Goal: Task Accomplishment & Management: Use online tool/utility

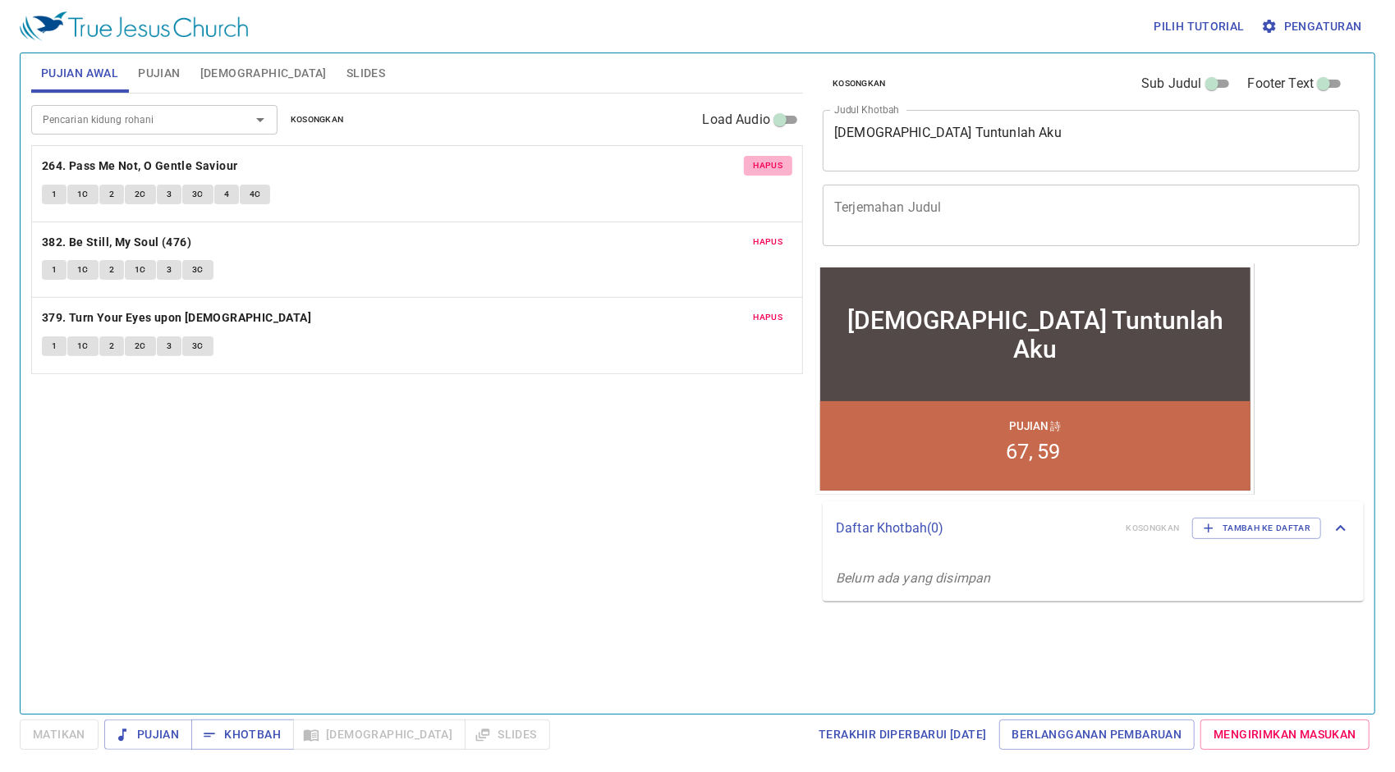
click at [776, 169] on span "Hapus" at bounding box center [769, 165] width 30 height 15
click at [776, 235] on span "Hapus" at bounding box center [769, 242] width 30 height 15
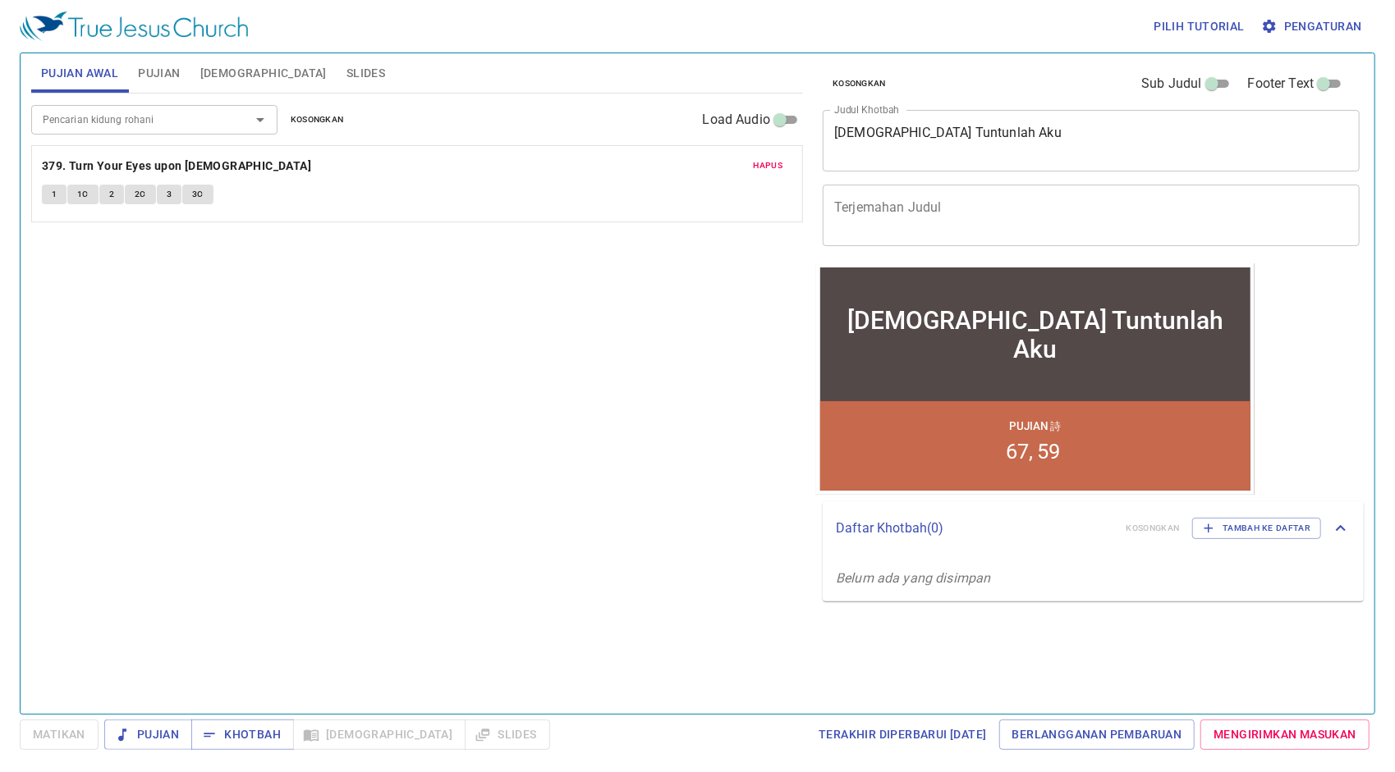
click at [776, 169] on span "Hapus" at bounding box center [769, 165] width 30 height 15
click at [156, 74] on span "Pujian" at bounding box center [159, 73] width 42 height 21
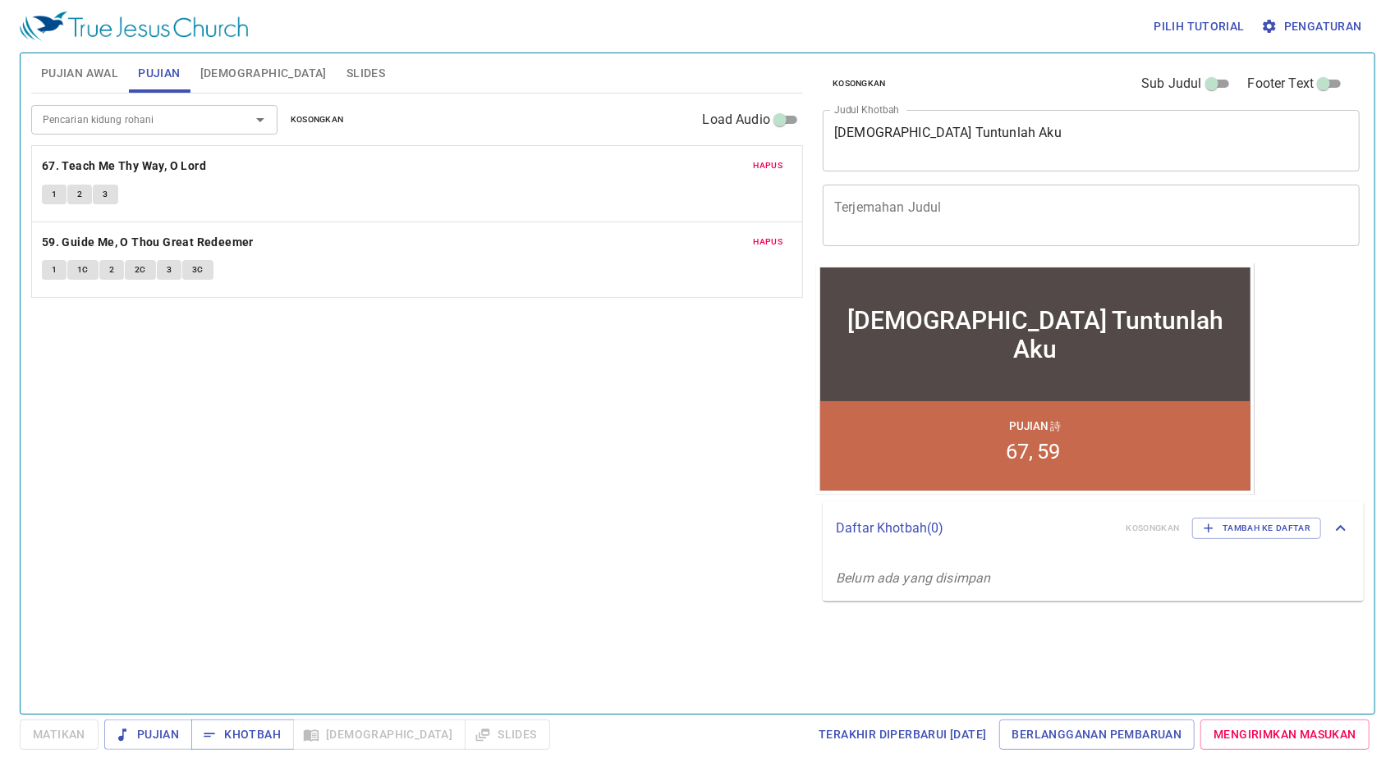
click at [771, 162] on span "Hapus" at bounding box center [769, 165] width 30 height 15
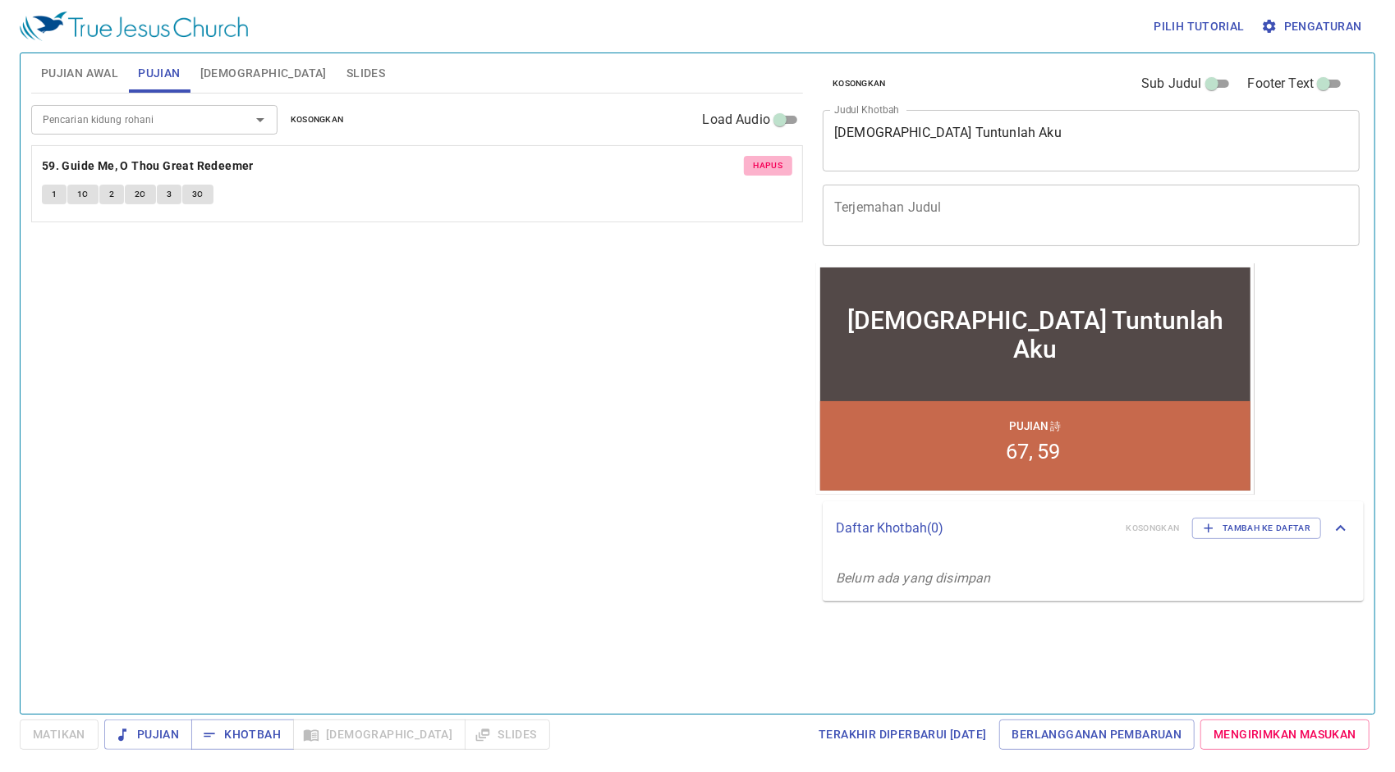
click at [771, 162] on span "Hapus" at bounding box center [769, 165] width 30 height 15
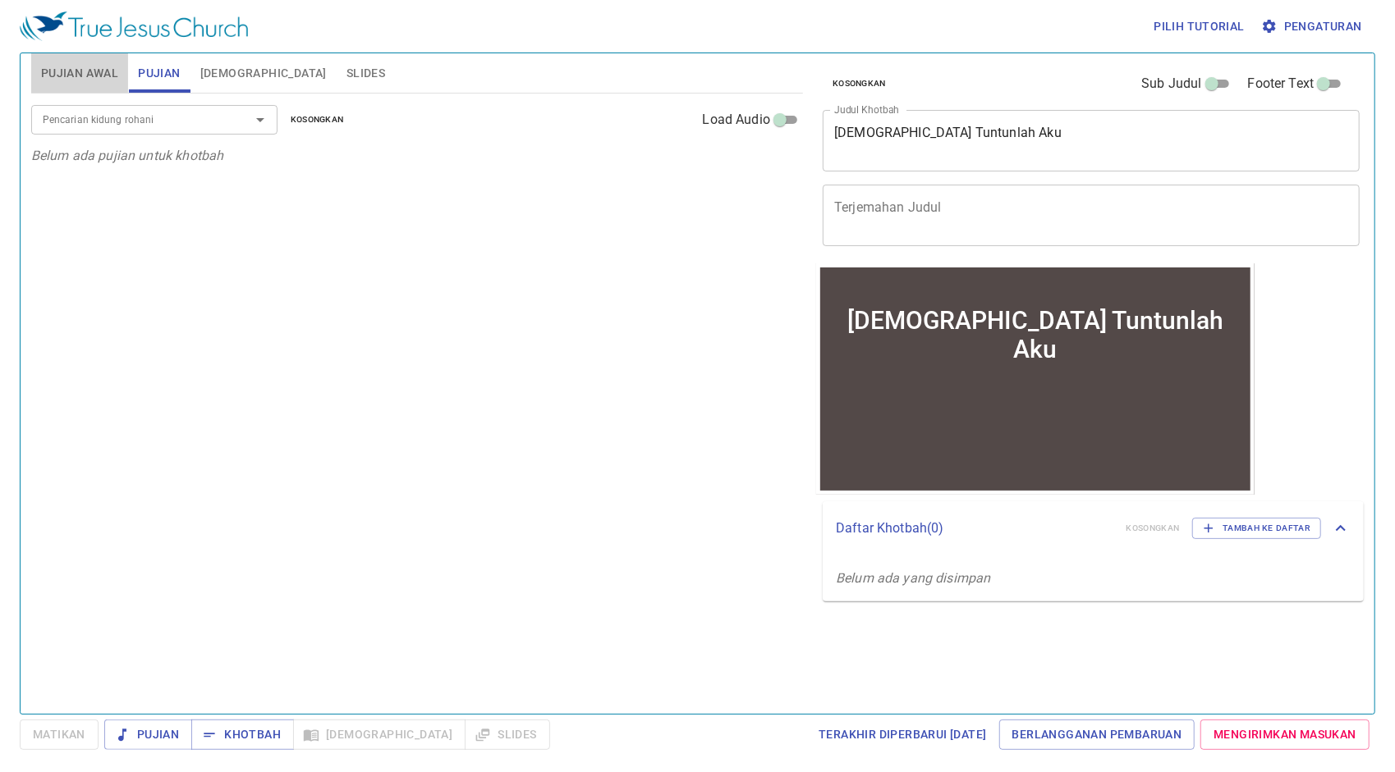
click at [94, 67] on span "Pujian Awal" at bounding box center [79, 73] width 77 height 21
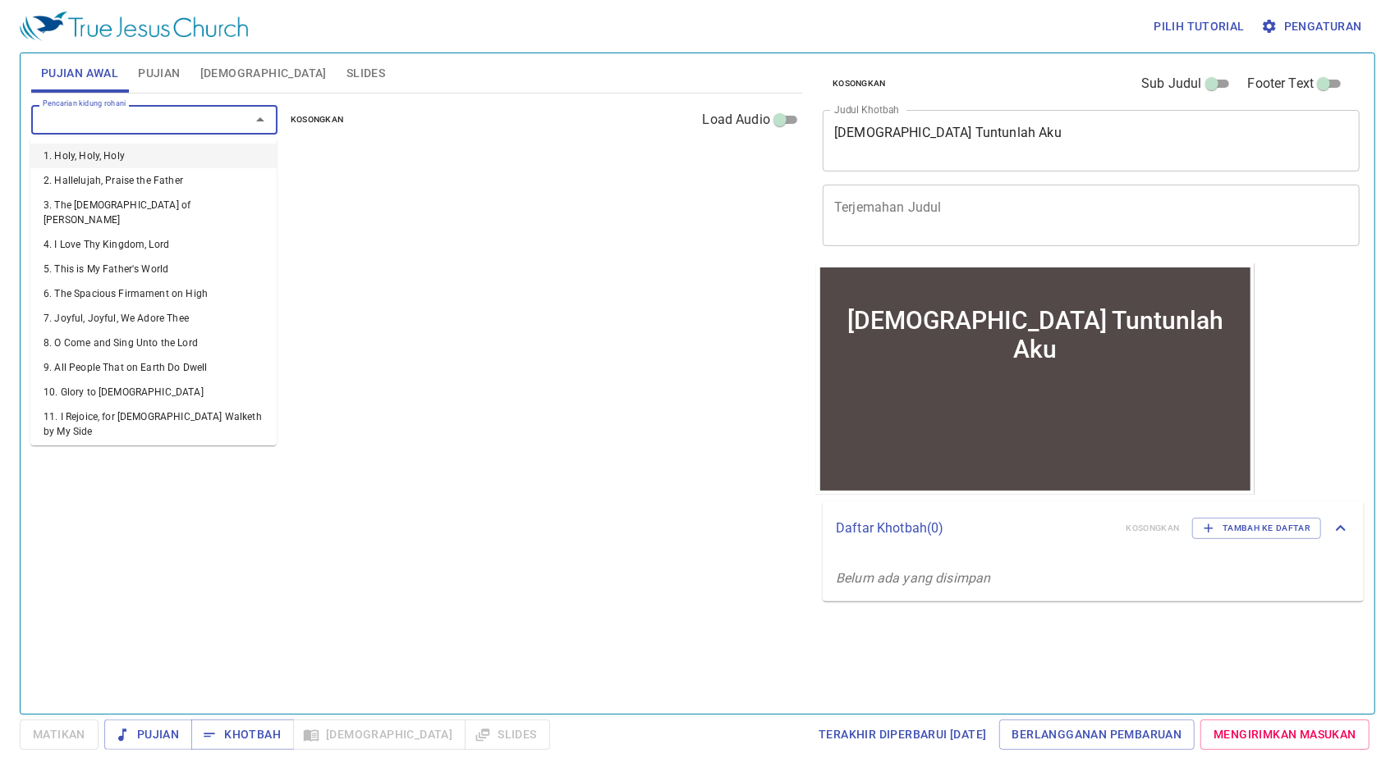
click at [205, 110] on input "Pencarian kidung rohani" at bounding box center [130, 119] width 188 height 19
type input "7"
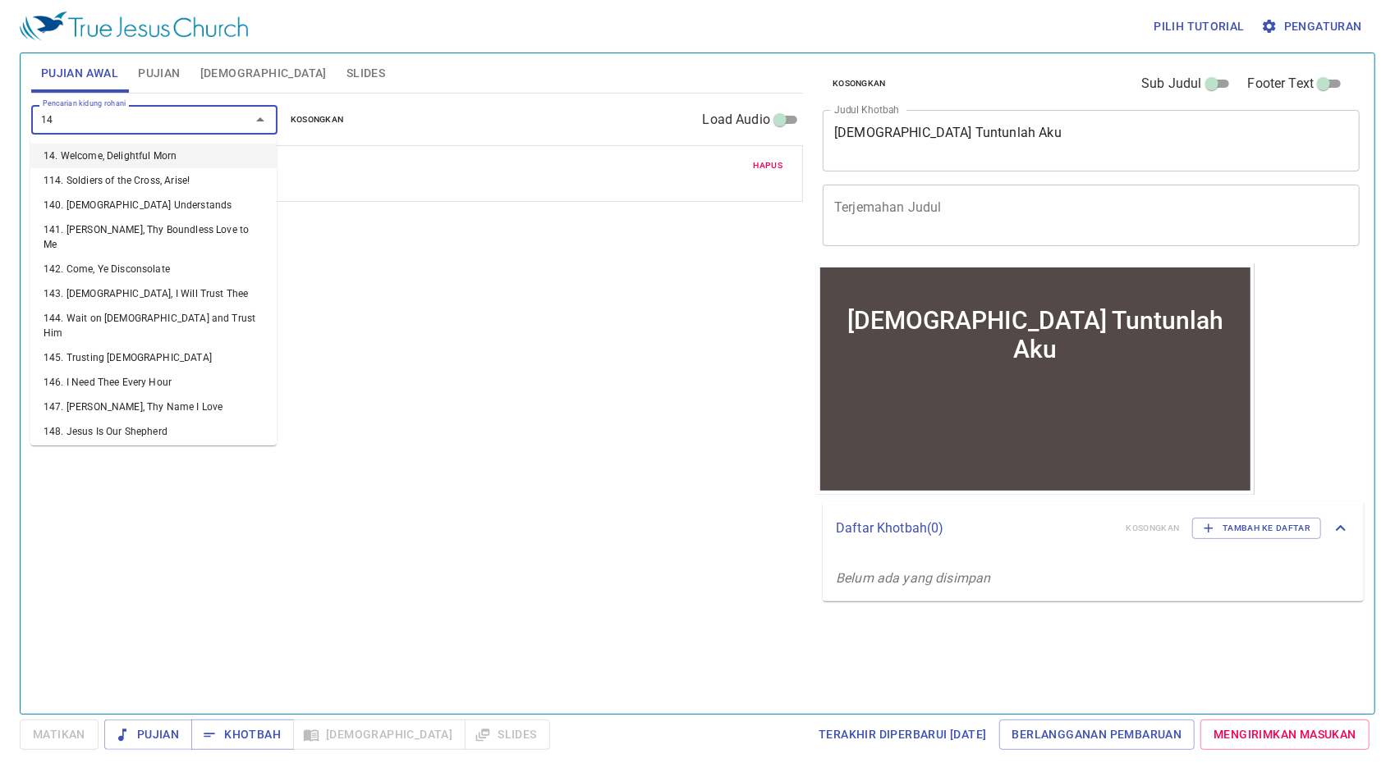
type input "149"
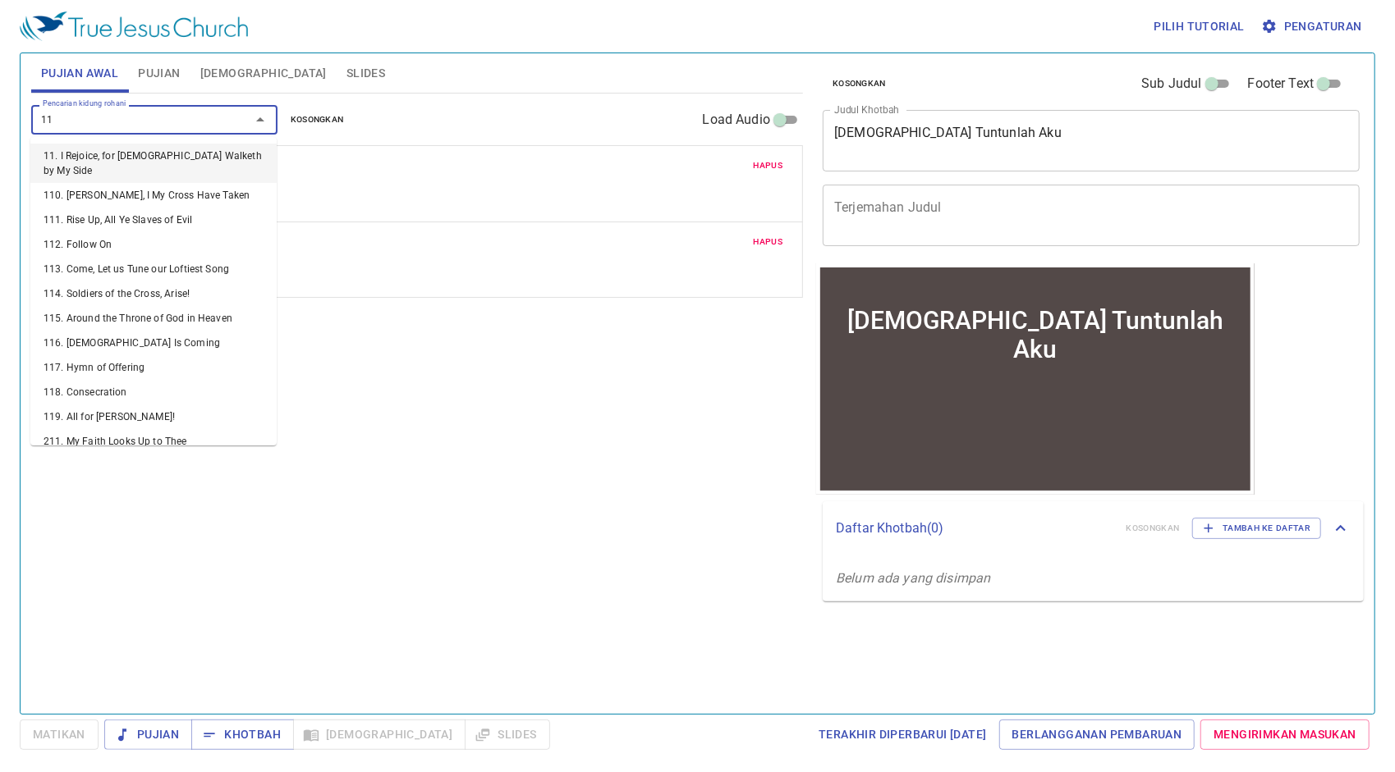
type input "112"
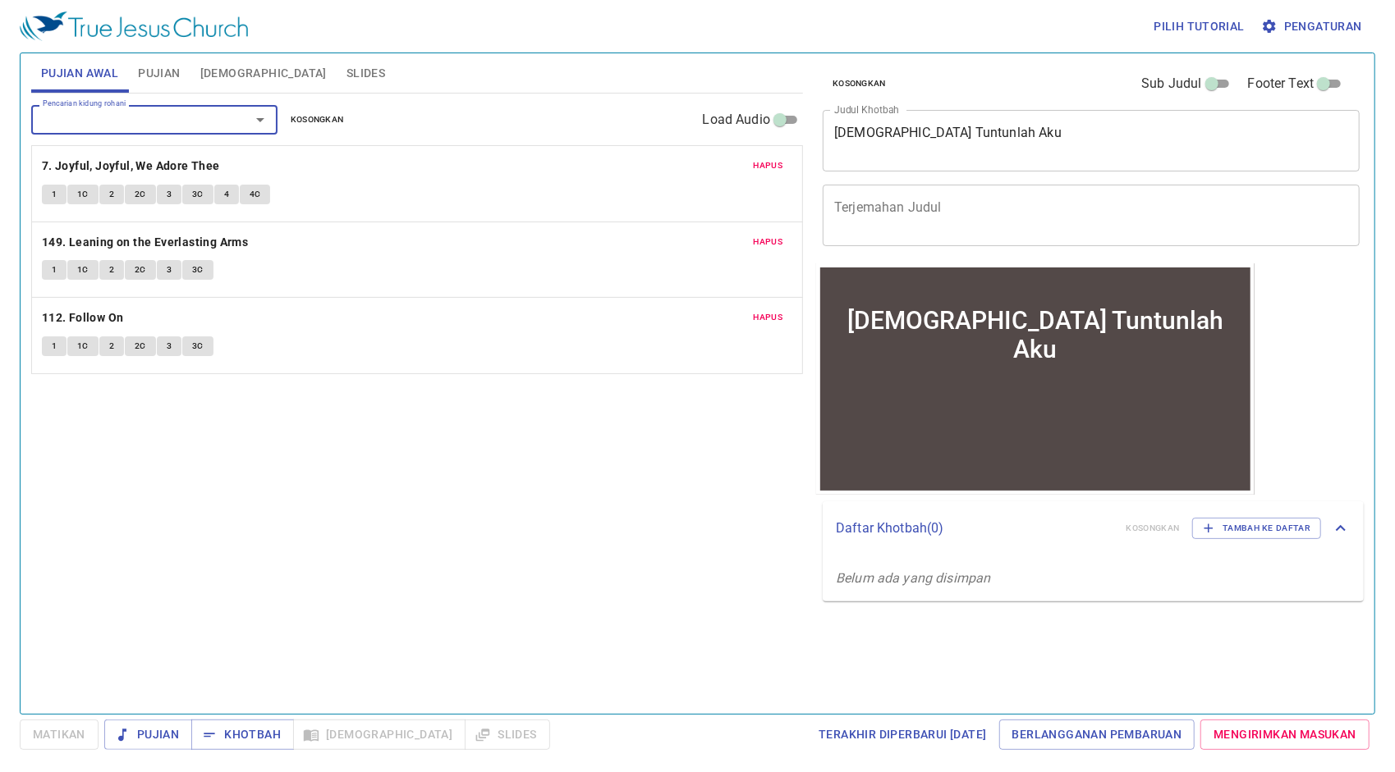
click at [167, 77] on span "Pujian" at bounding box center [159, 73] width 42 height 21
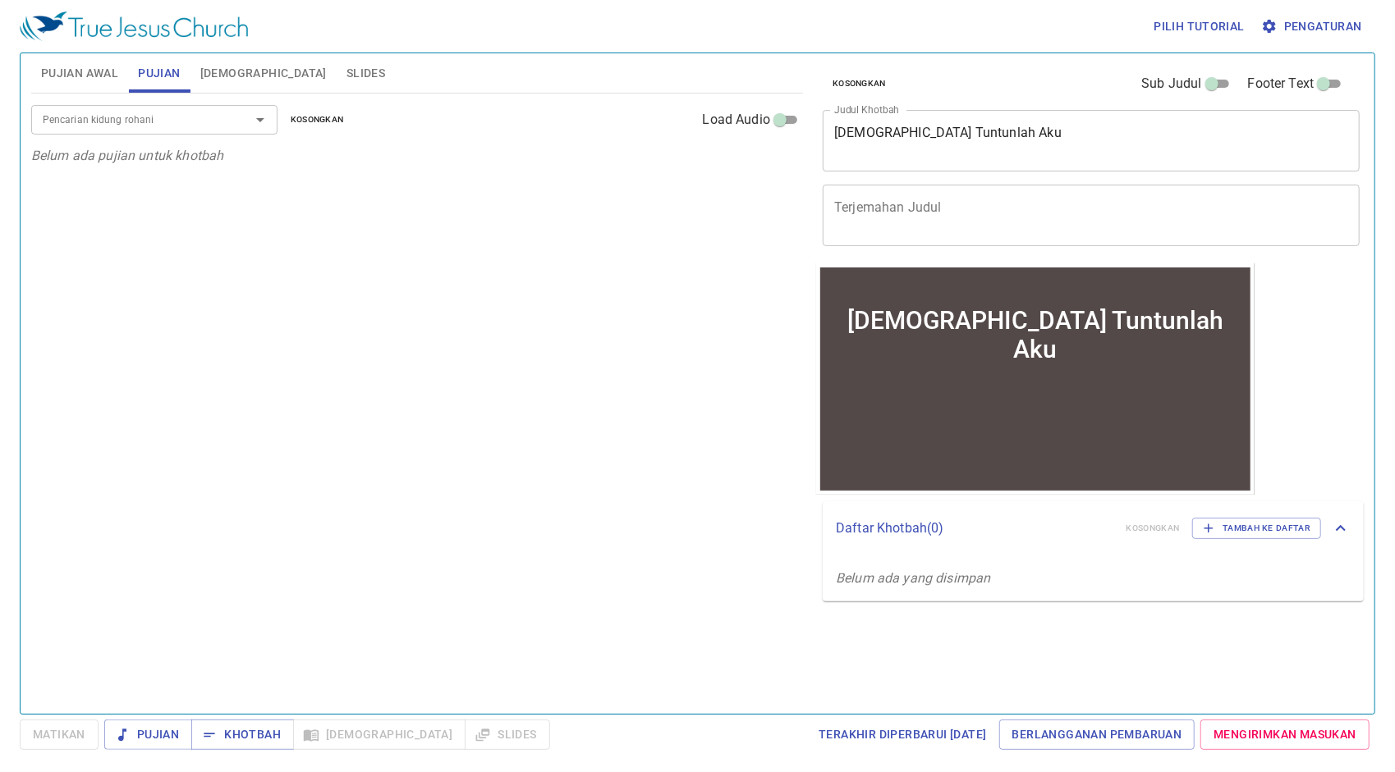
click at [112, 114] on input "Pencarian kidung rohani" at bounding box center [130, 119] width 188 height 19
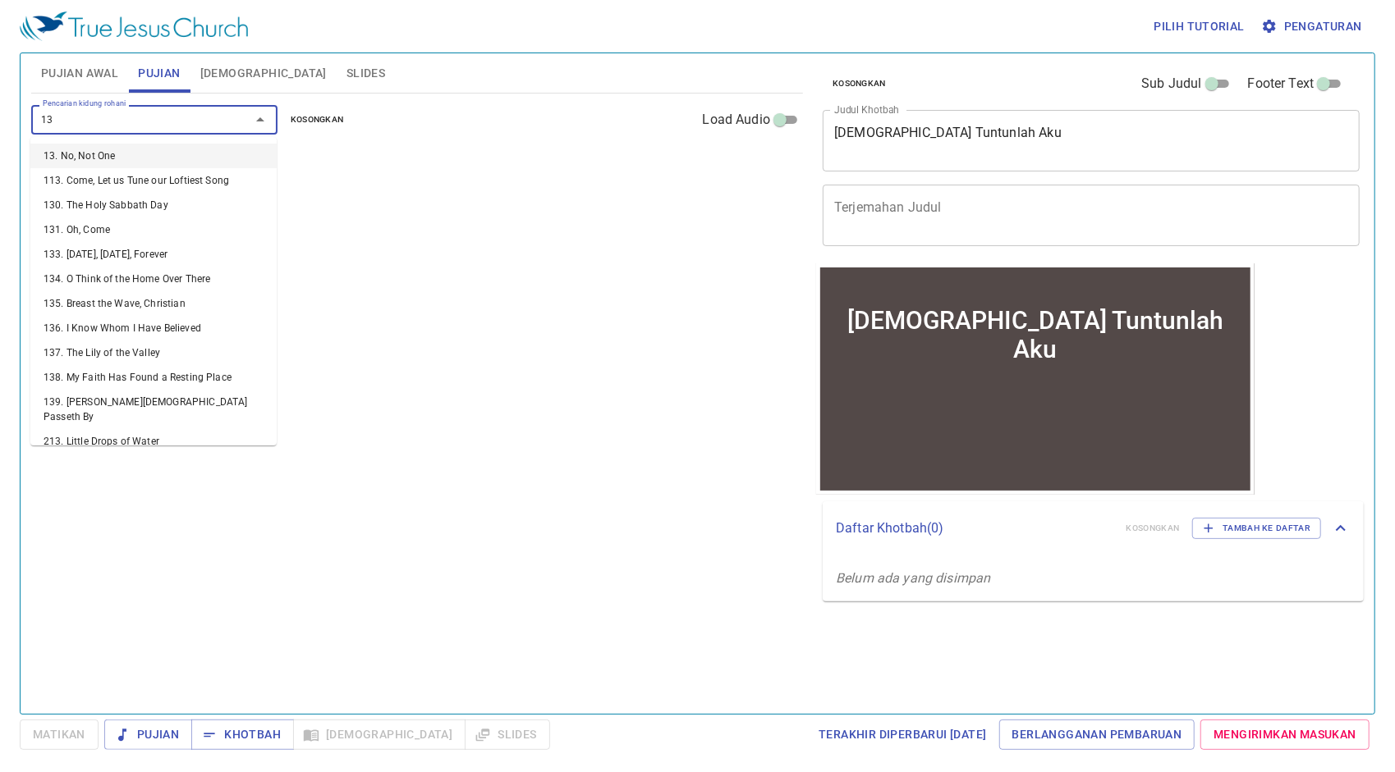
type input "131"
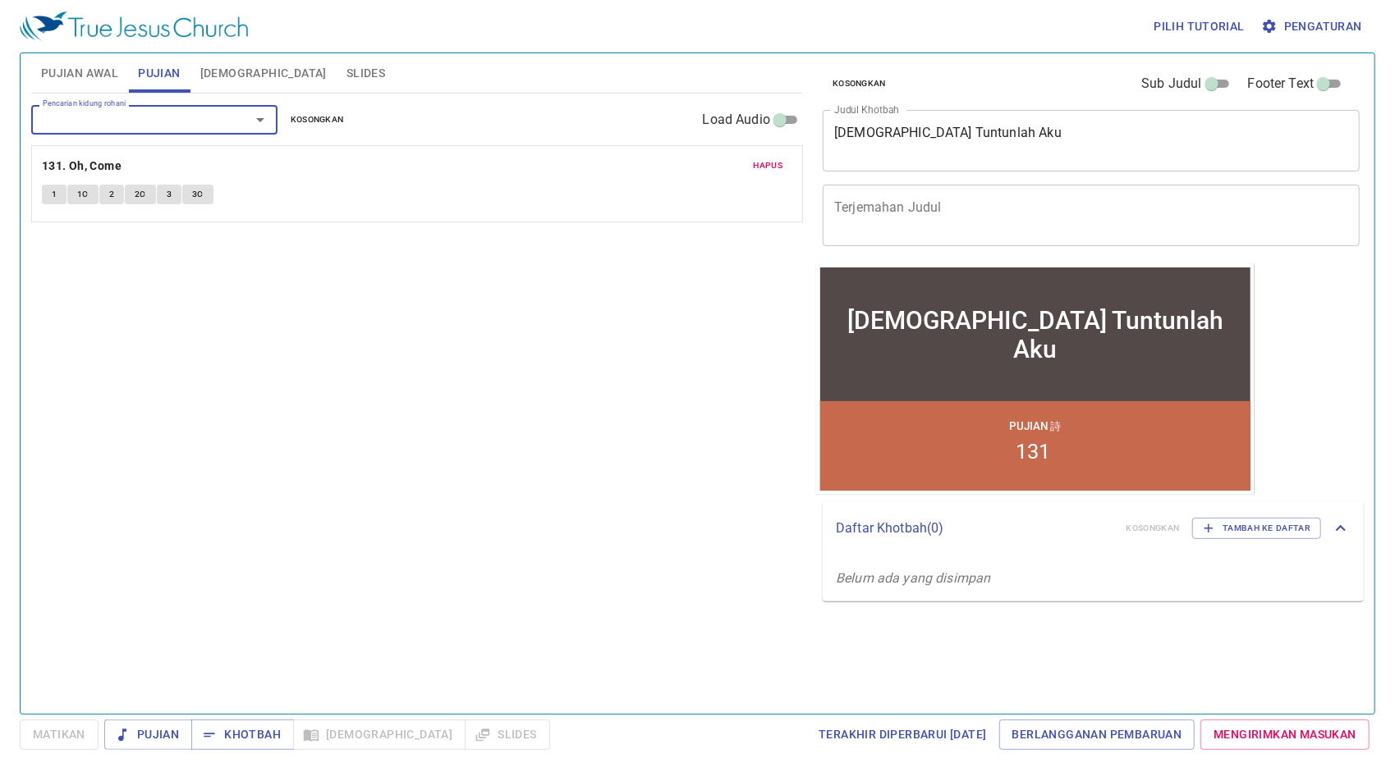
click at [135, 125] on input "Pencarian kidung rohani" at bounding box center [130, 119] width 188 height 19
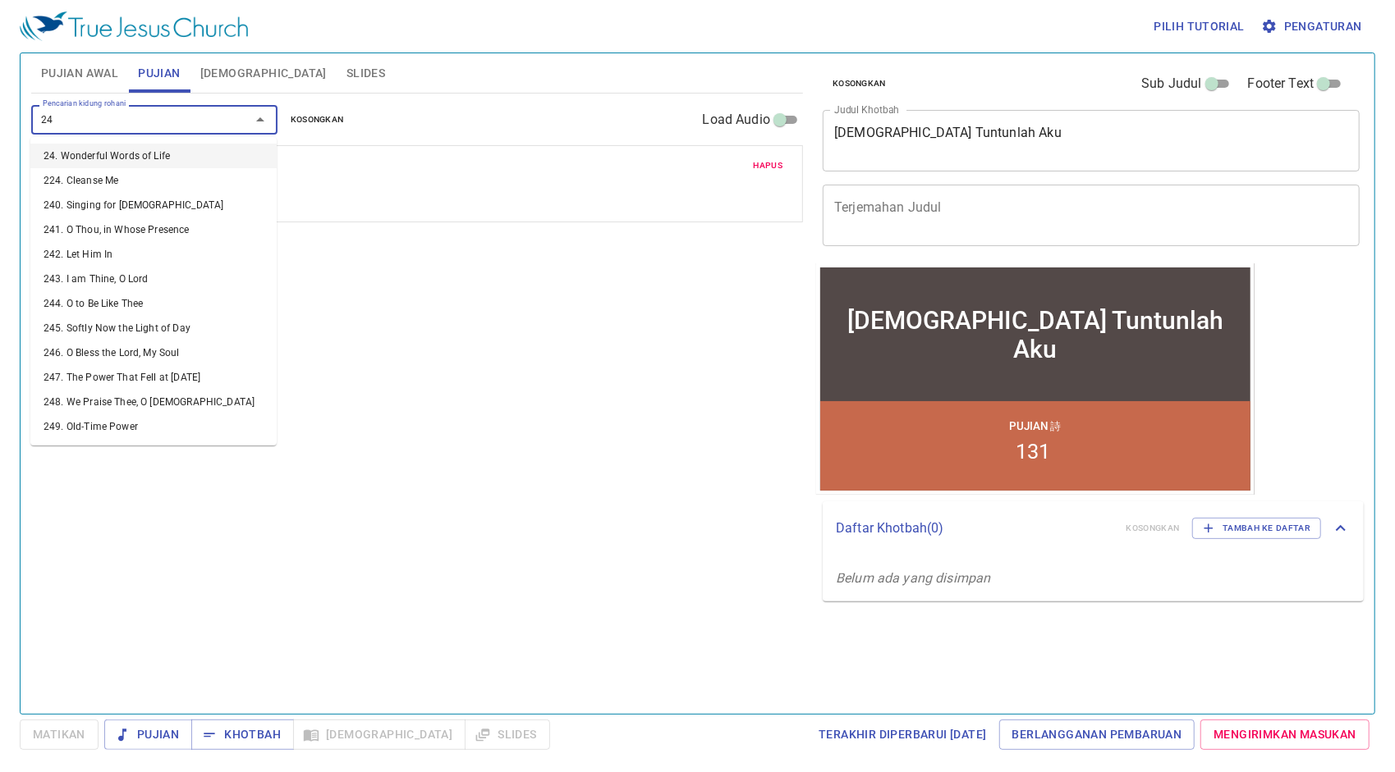
type input "247"
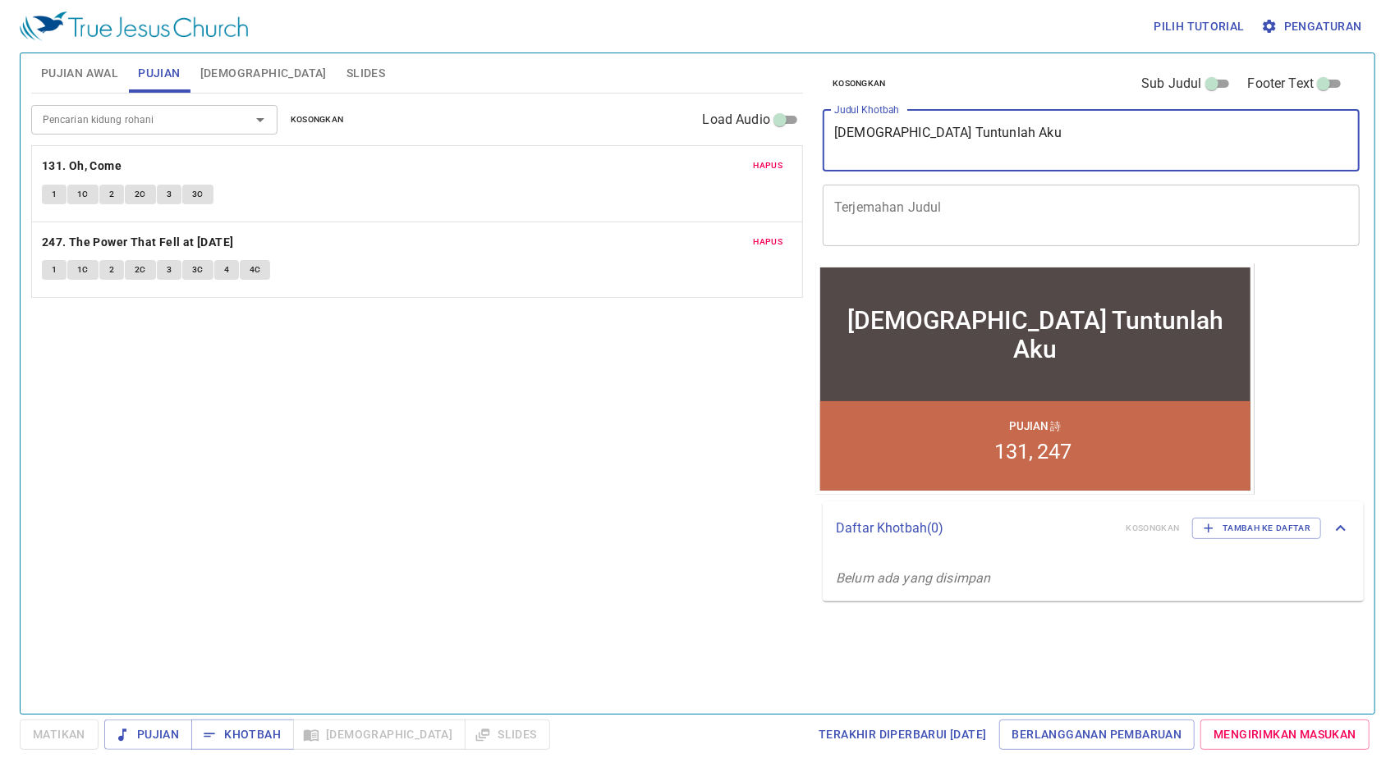
drag, startPoint x: 969, startPoint y: 144, endPoint x: 557, endPoint y: 121, distance: 412.6
click at [558, 121] on div "Pujian Awal Pujian Alkitab Slides Pencarian kidung rohani Pencarian kidung roha…" at bounding box center [697, 377] width 1345 height 661
paste textarea "Kuasa Roh Kudus Yang Dijanjikan"
type textarea "Kuasa Roh Kudus Yang Dijanjikan"
click at [104, 77] on span "Pujian Awal" at bounding box center [79, 73] width 77 height 21
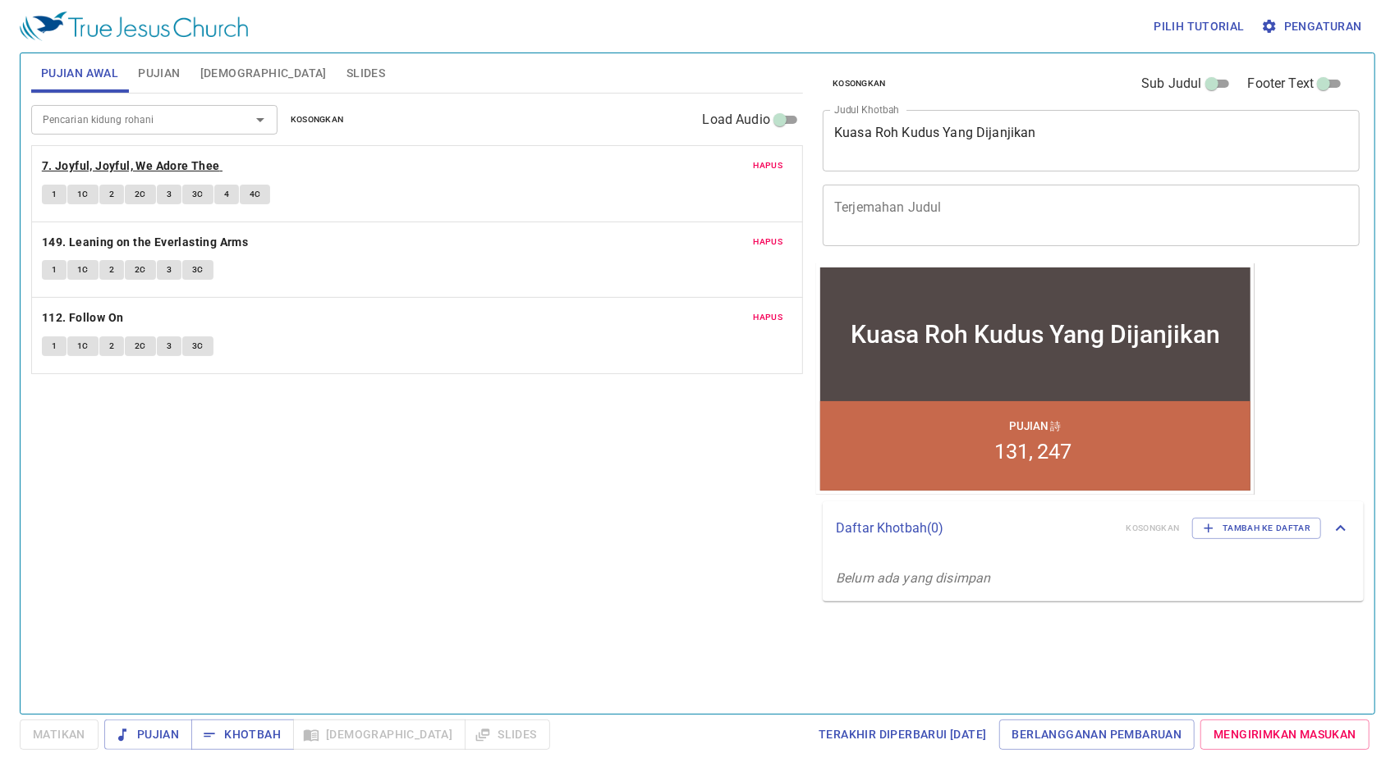
click at [215, 163] on b "7. Joyful, Joyful, We Adore Thee" at bounding box center [131, 166] width 178 height 21
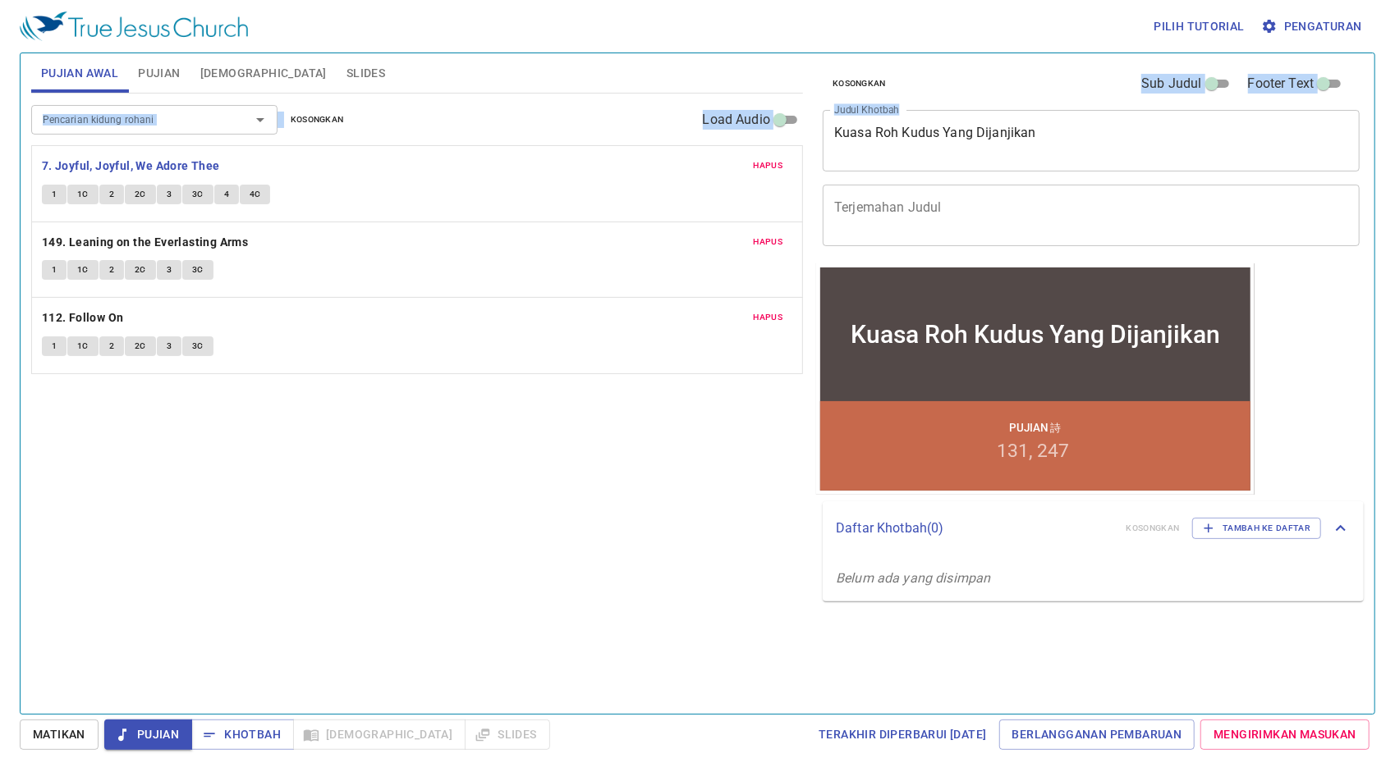
drag, startPoint x: 1102, startPoint y: 121, endPoint x: 579, endPoint y: 73, distance: 524.2
click at [579, 73] on div "Pujian Awal Pujian Alkitab Slides Pencarian kidung rohani Pencarian kidung roha…" at bounding box center [697, 377] width 1345 height 661
drag, startPoint x: 579, startPoint y: 73, endPoint x: 1021, endPoint y: 130, distance: 445.2
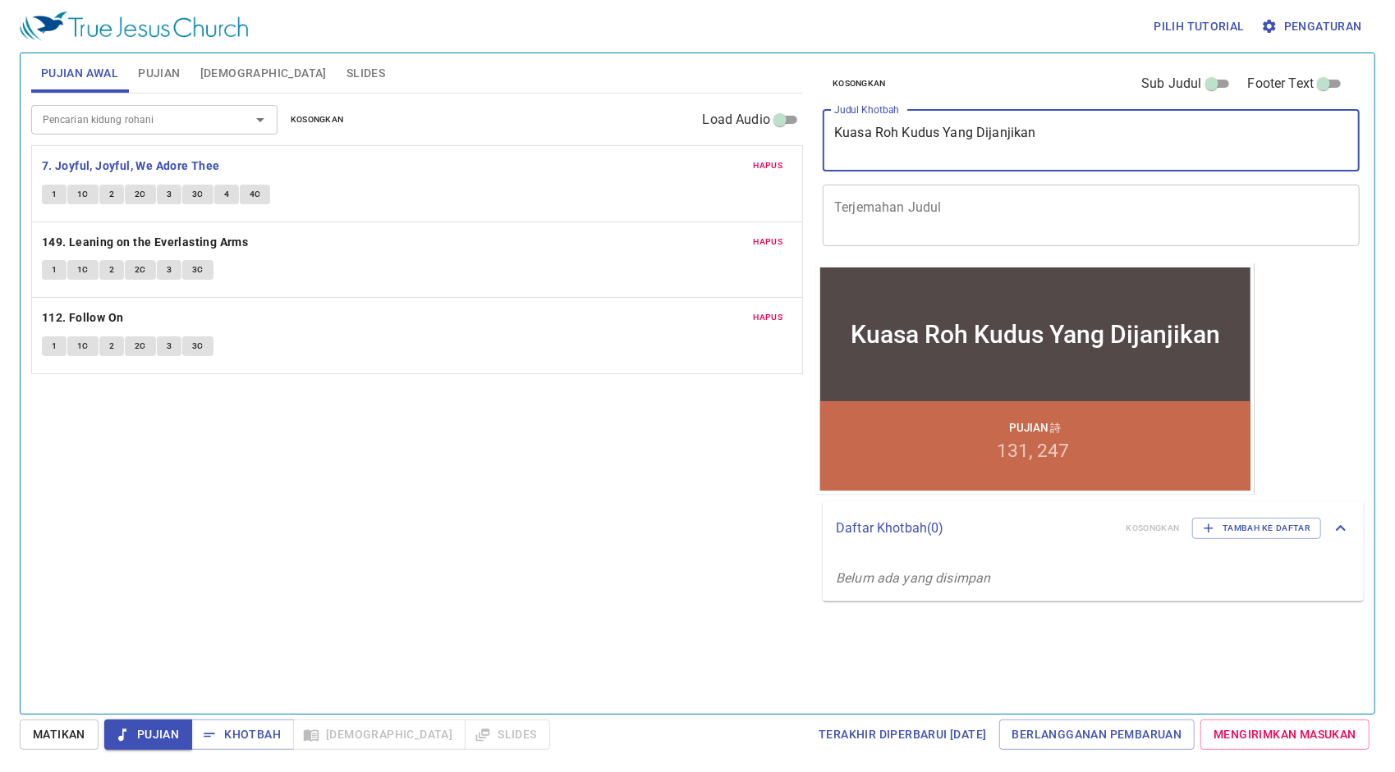
drag, startPoint x: 1065, startPoint y: 128, endPoint x: 822, endPoint y: 110, distance: 243.6
click at [822, 110] on div "Kosongkan Sub Judul Footer Text Judul Khotbah Kuasa Roh Kudus Yang Dijanjikan x…" at bounding box center [1089, 158] width 547 height 210
click at [586, 460] on div "Pencarian kidung rohani Pencarian kidung rohani Kosongkan Load Audio Hapus 7. J…" at bounding box center [417, 397] width 772 height 607
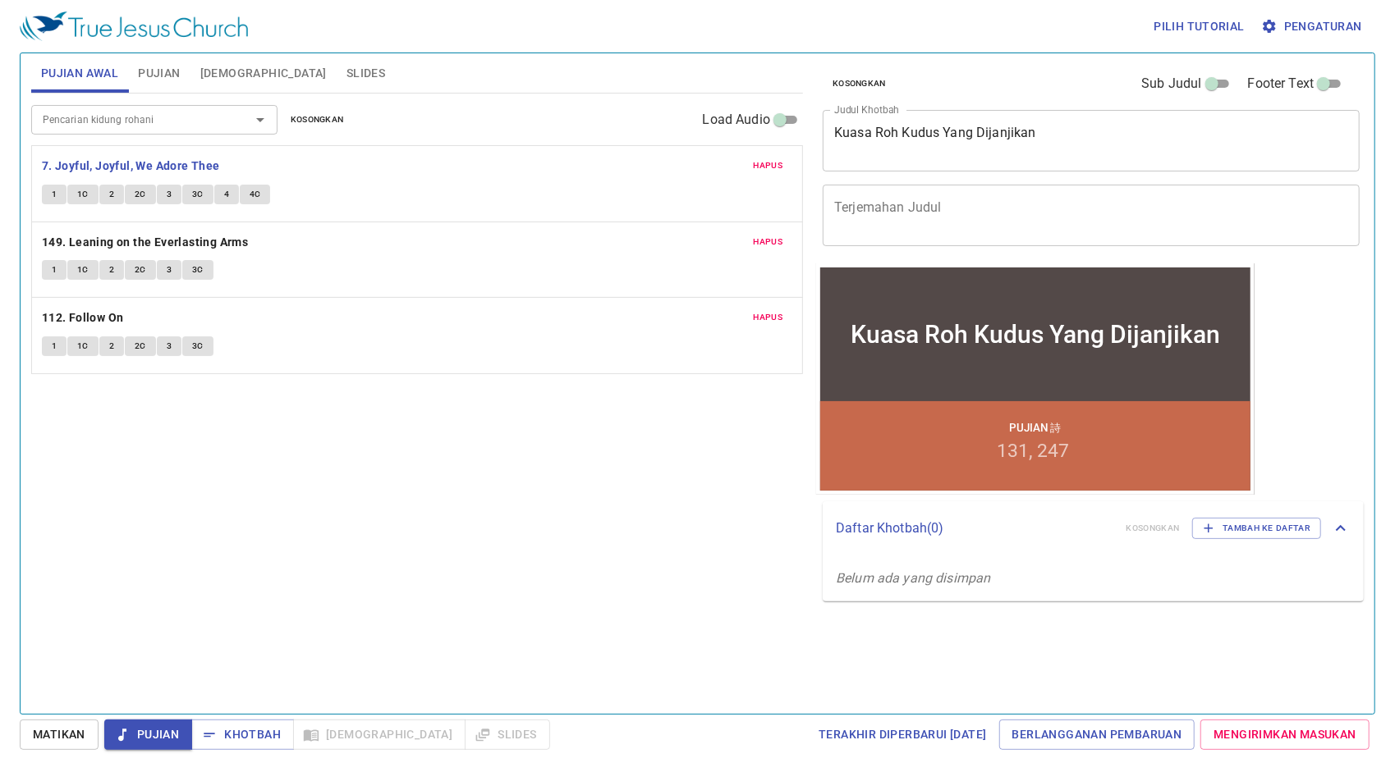
click at [377, 308] on p "112. Follow On" at bounding box center [417, 318] width 750 height 21
click at [346, 63] on span "Slides" at bounding box center [365, 73] width 39 height 21
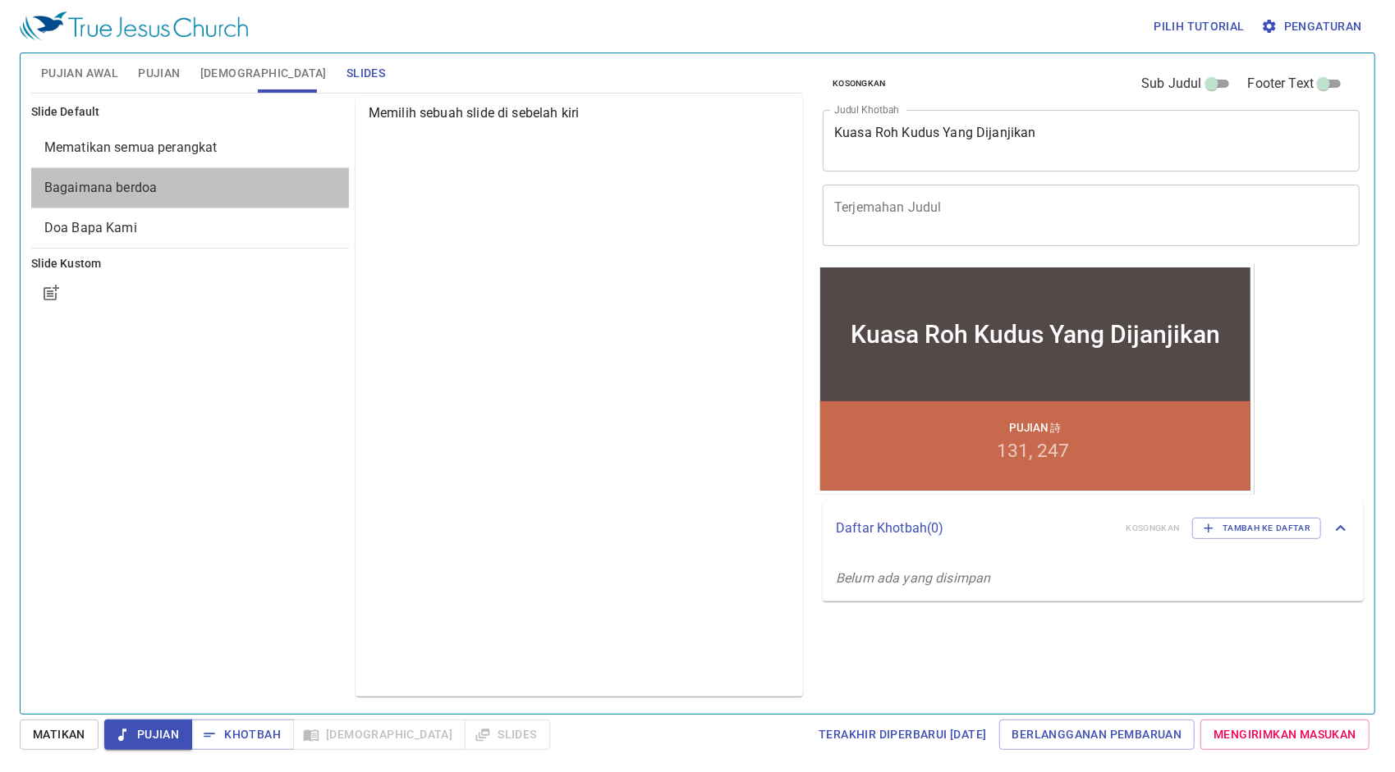
click at [138, 178] on span "Bagaimana berdoa" at bounding box center [189, 188] width 291 height 20
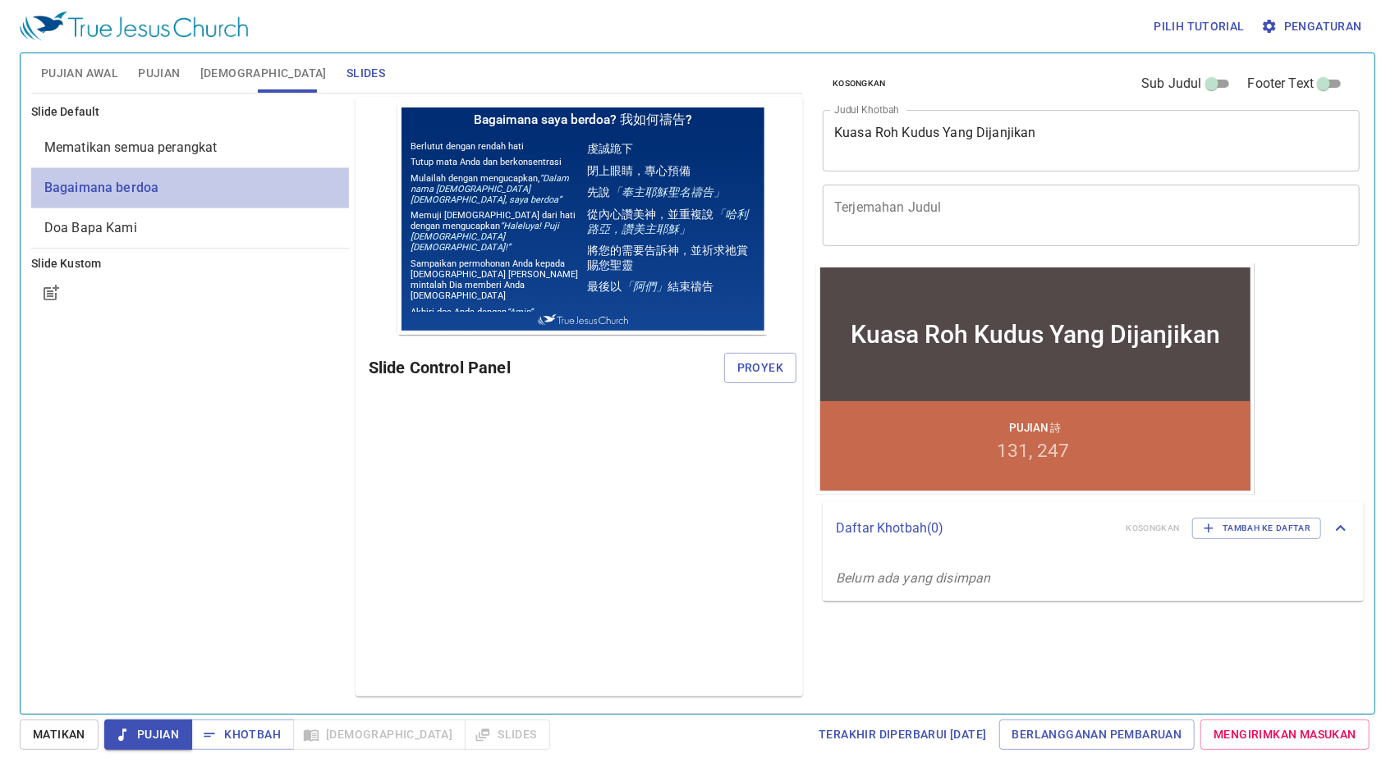
click at [194, 194] on span "Bagaimana berdoa" at bounding box center [189, 188] width 291 height 20
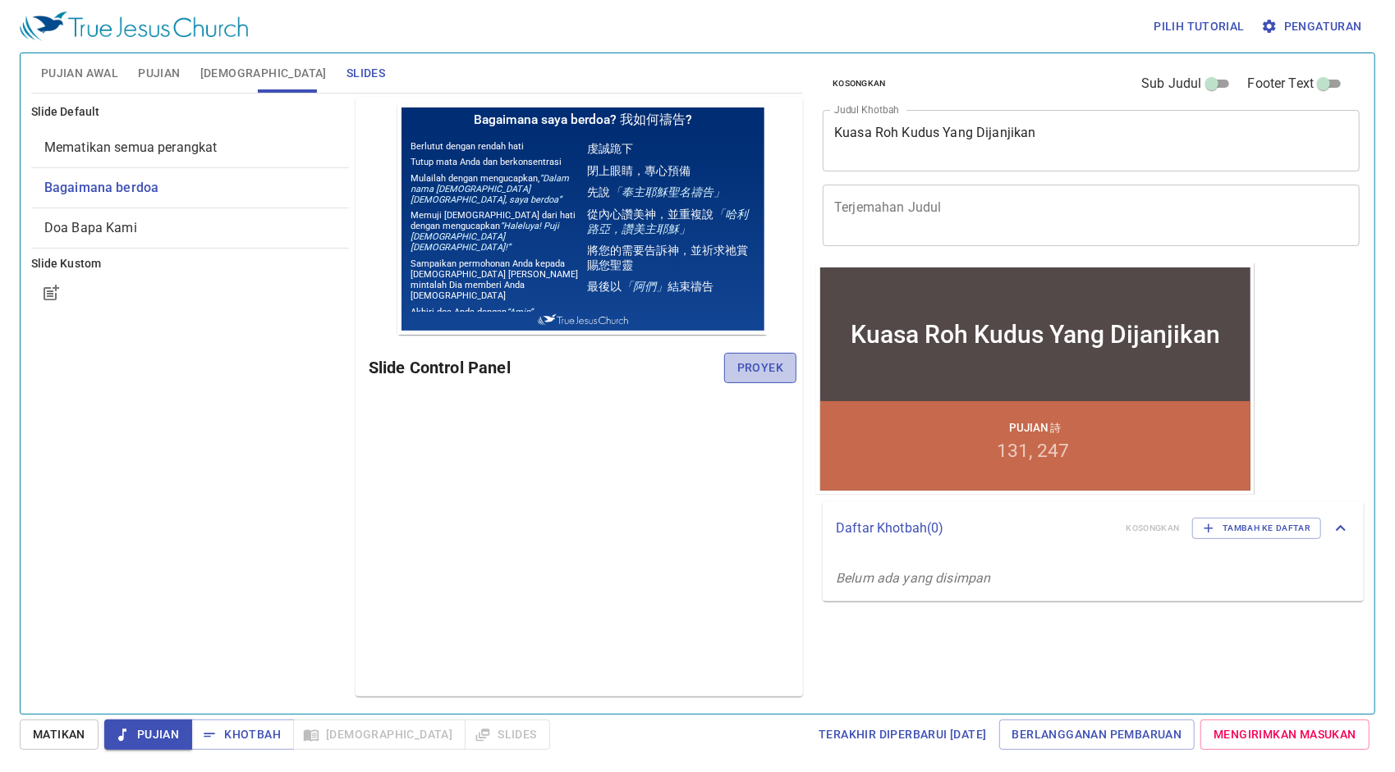
click at [747, 369] on span "Proyek" at bounding box center [760, 368] width 46 height 21
click at [625, 509] on div "Pratinjau Slide Control Panel" at bounding box center [578, 397] width 447 height 600
click at [66, 76] on span "Pujian Awal" at bounding box center [79, 73] width 77 height 21
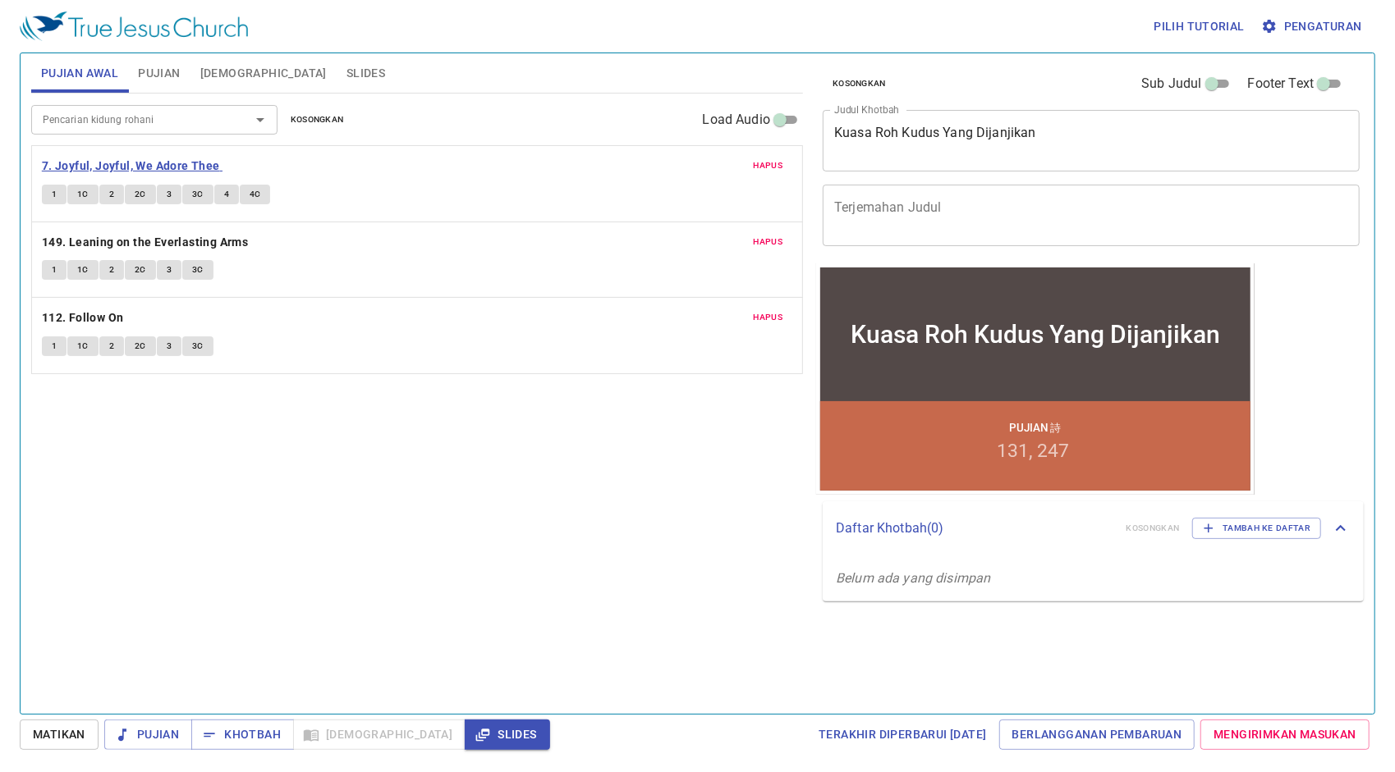
click at [141, 160] on b "7. Joyful, Joyful, We Adore Thee" at bounding box center [131, 166] width 178 height 21
click at [66, 161] on b "7. Joyful, Joyful, We Adore Thee" at bounding box center [131, 166] width 178 height 21
click at [60, 199] on button "1" at bounding box center [54, 195] width 25 height 20
click at [88, 186] on button "1C" at bounding box center [82, 195] width 31 height 20
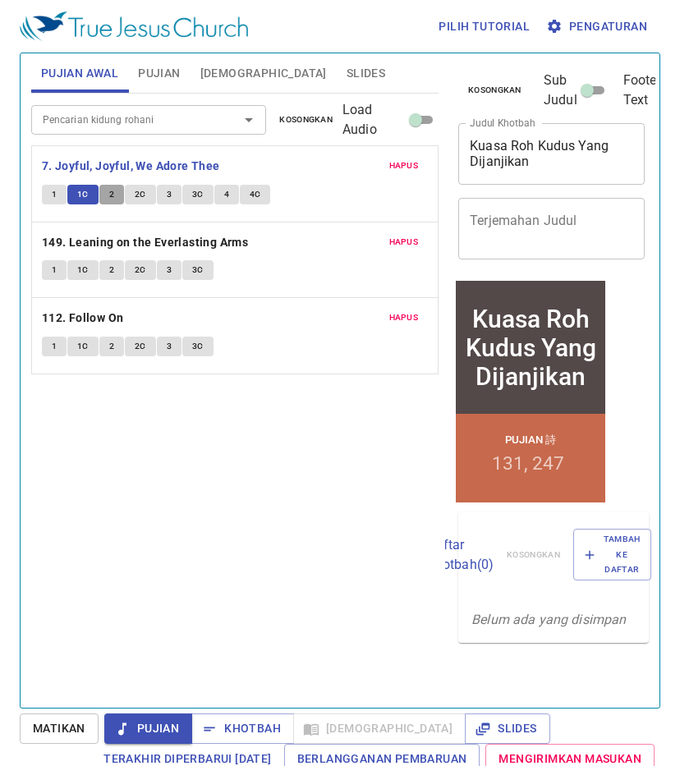
click at [111, 195] on span "2" at bounding box center [111, 194] width 5 height 15
click at [136, 197] on span "2C" at bounding box center [140, 194] width 11 height 15
click at [167, 190] on span "3" at bounding box center [169, 194] width 5 height 15
click at [200, 190] on span "3C" at bounding box center [197, 194] width 11 height 15
click at [228, 193] on button "4" at bounding box center [226, 195] width 25 height 20
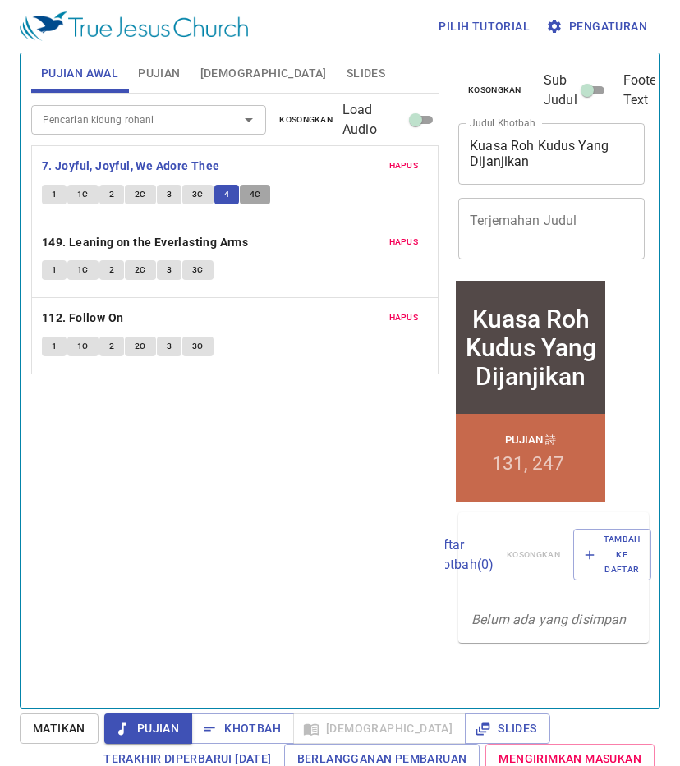
click at [258, 187] on span "4C" at bounding box center [255, 194] width 11 height 15
click at [154, 160] on b "7. Joyful, Joyful, We Adore Thee" at bounding box center [131, 166] width 178 height 21
click at [162, 237] on b "149. Leaning on the Everlasting Arms" at bounding box center [145, 242] width 206 height 21
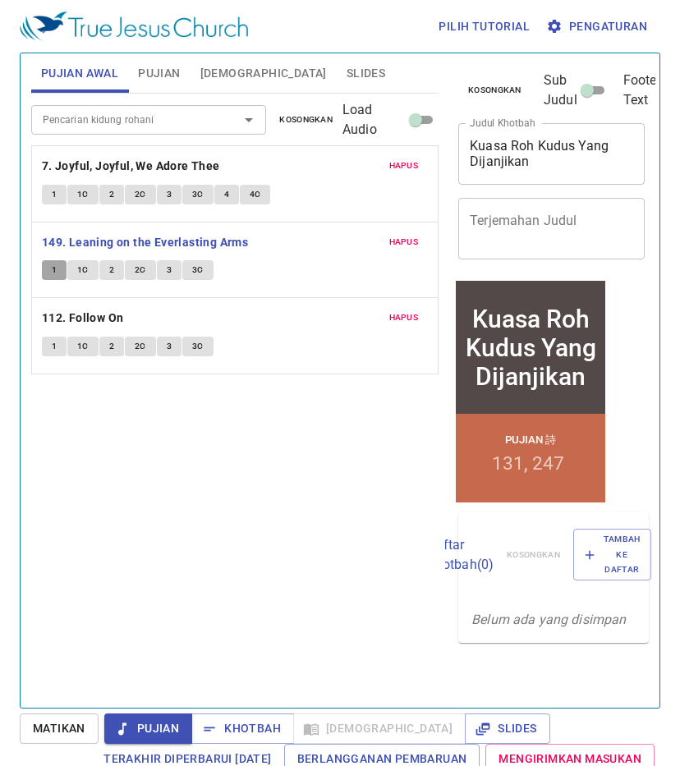
click at [55, 267] on span "1" at bounding box center [54, 270] width 5 height 15
click at [85, 267] on span "1C" at bounding box center [82, 270] width 11 height 15
click at [113, 268] on button "2" at bounding box center [111, 270] width 25 height 20
click at [140, 268] on span "2C" at bounding box center [140, 270] width 11 height 15
click at [174, 265] on button "3" at bounding box center [169, 270] width 25 height 20
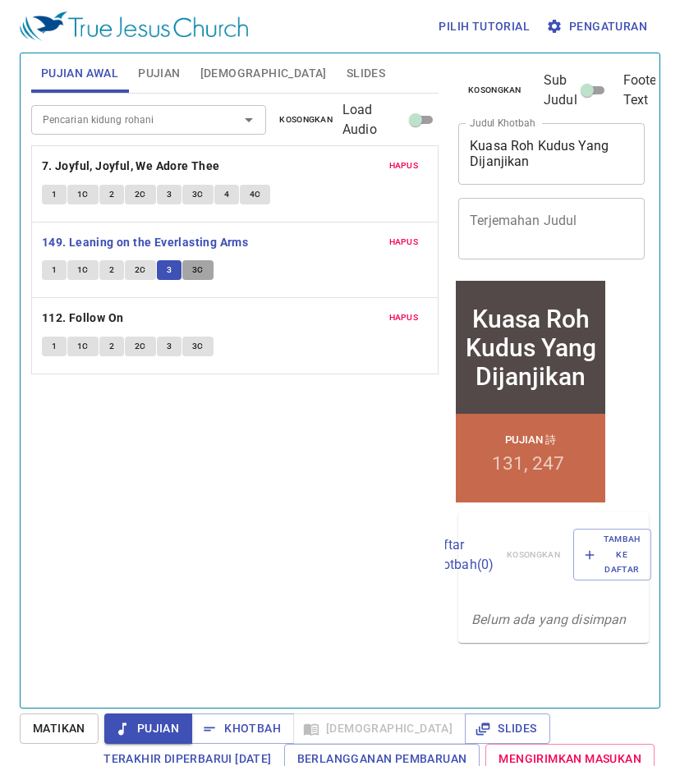
click at [204, 262] on button "3C" at bounding box center [197, 270] width 31 height 20
click at [111, 249] on b "149. Leaning on the Everlasting Arms" at bounding box center [145, 242] width 206 height 21
click at [90, 317] on b "112. Follow On" at bounding box center [83, 318] width 82 height 21
click at [49, 350] on button "1" at bounding box center [54, 347] width 25 height 20
click at [251, 730] on span "Khotbah" at bounding box center [242, 728] width 76 height 21
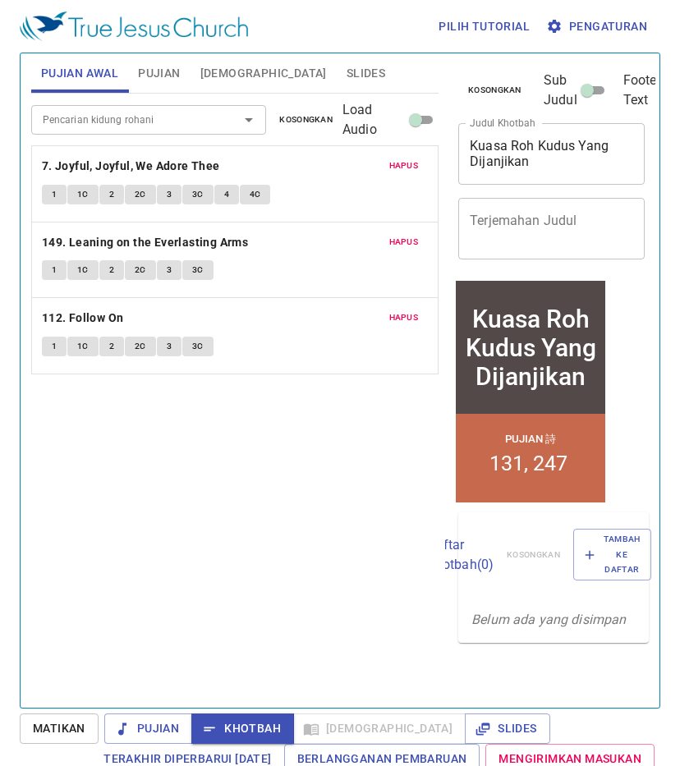
click at [361, 506] on div "Pencarian kidung rohani Pencarian kidung rohani Kosongkan Load Audio Hapus 7. J…" at bounding box center [234, 394] width 407 height 600
click at [158, 79] on span "Pujian" at bounding box center [159, 73] width 42 height 21
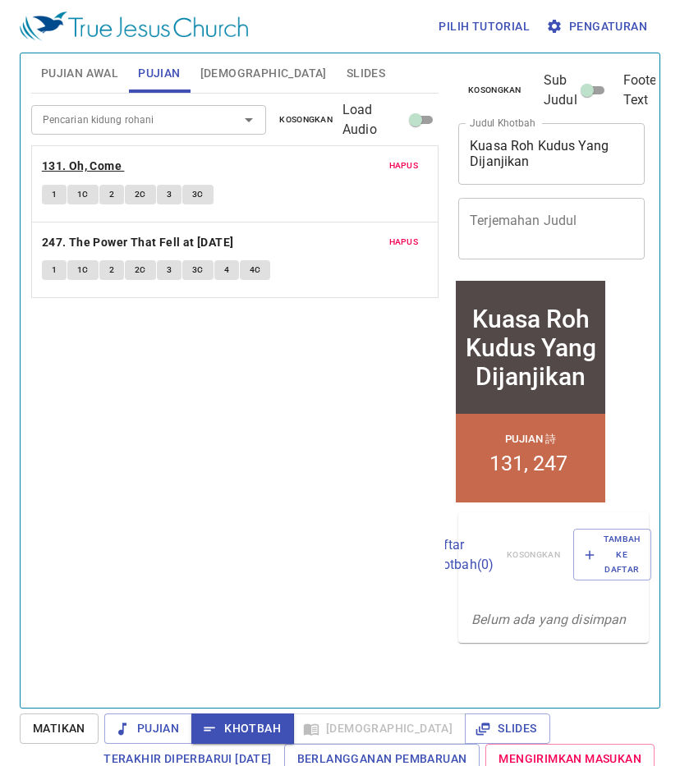
click at [94, 166] on b "131. Oh, Come" at bounding box center [82, 166] width 80 height 21
click at [54, 193] on span "1" at bounding box center [54, 194] width 5 height 15
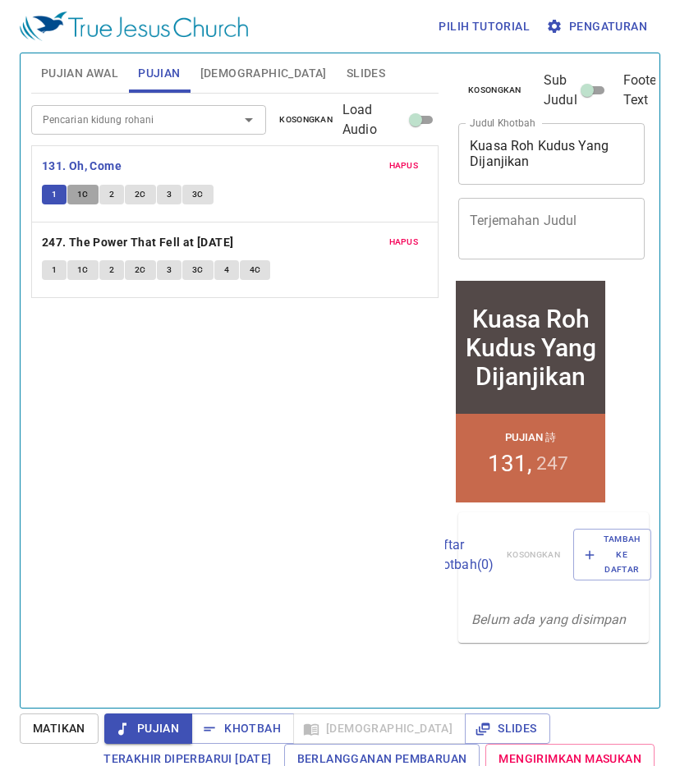
click at [84, 194] on span "1C" at bounding box center [82, 194] width 11 height 15
click at [110, 195] on span "2" at bounding box center [111, 194] width 5 height 15
click at [135, 193] on span "2C" at bounding box center [140, 194] width 11 height 15
click at [167, 187] on span "3" at bounding box center [169, 194] width 5 height 15
click at [201, 195] on span "3C" at bounding box center [197, 194] width 11 height 15
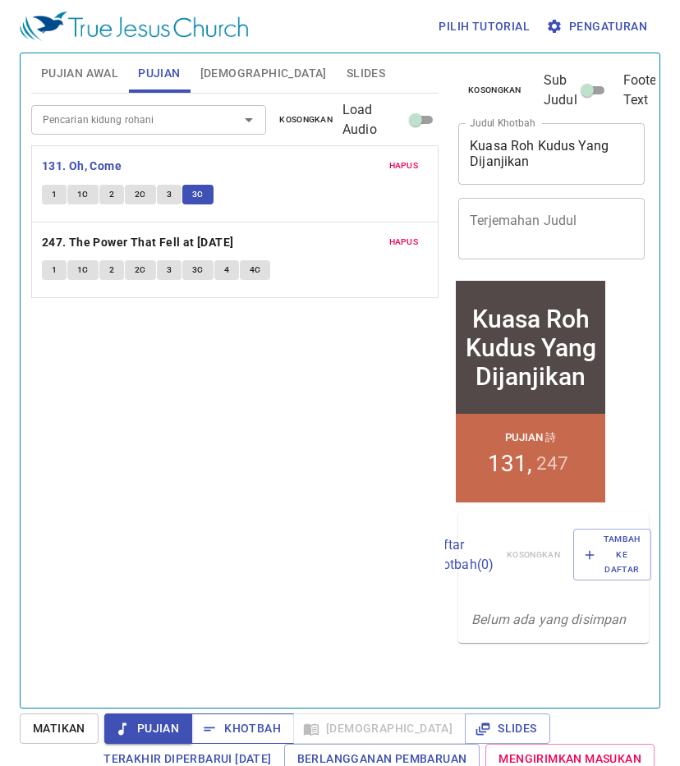
click at [251, 727] on span "Khotbah" at bounding box center [242, 728] width 76 height 21
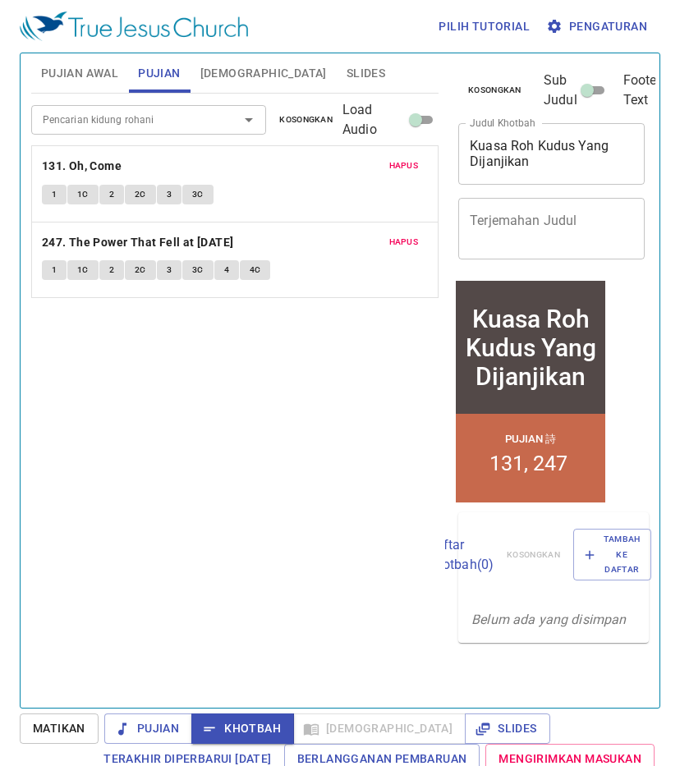
click at [346, 78] on span "Slides" at bounding box center [365, 73] width 39 height 21
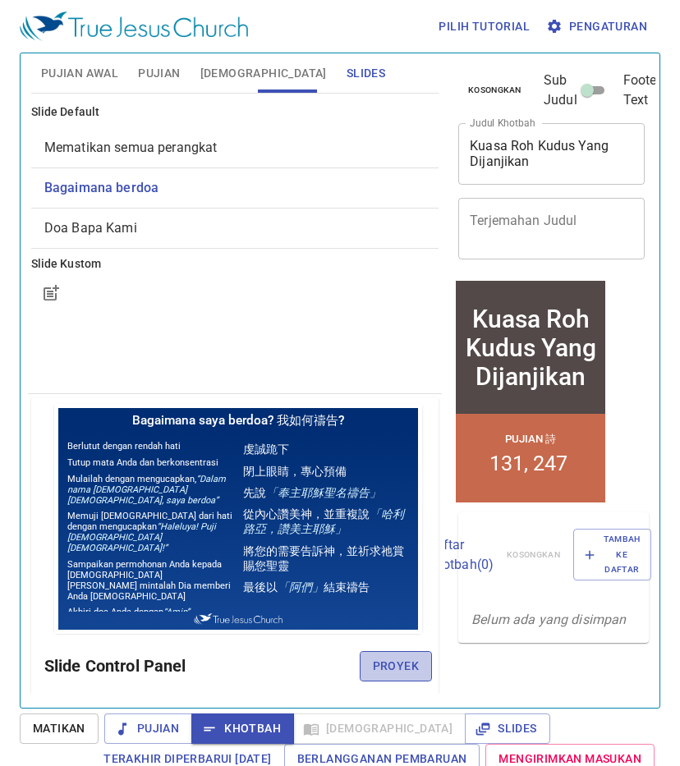
click at [381, 664] on span "Proyek" at bounding box center [396, 666] width 46 height 21
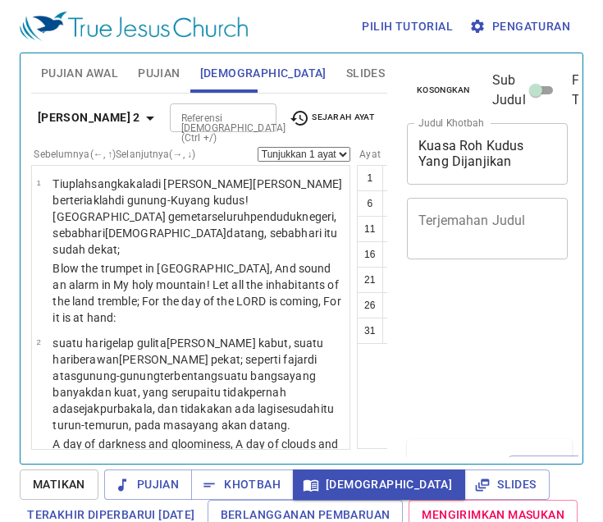
scroll to position [37, 0]
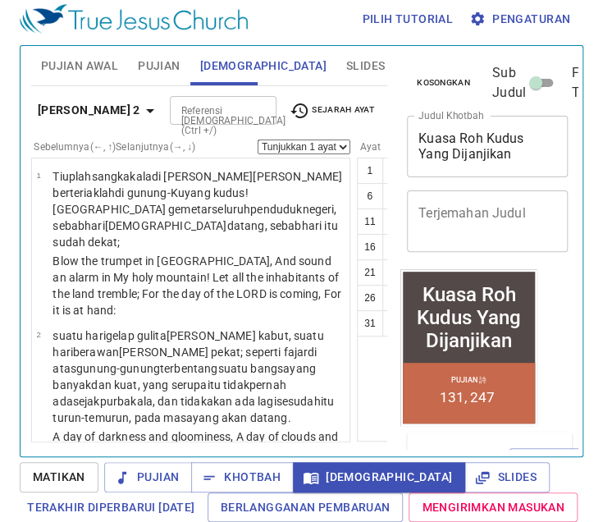
click at [408, 285] on button "28" at bounding box center [421, 298] width 26 height 26
select select "28"
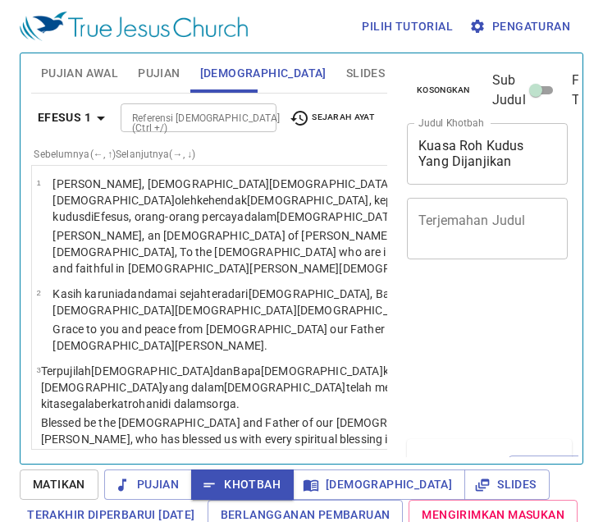
select select "13"
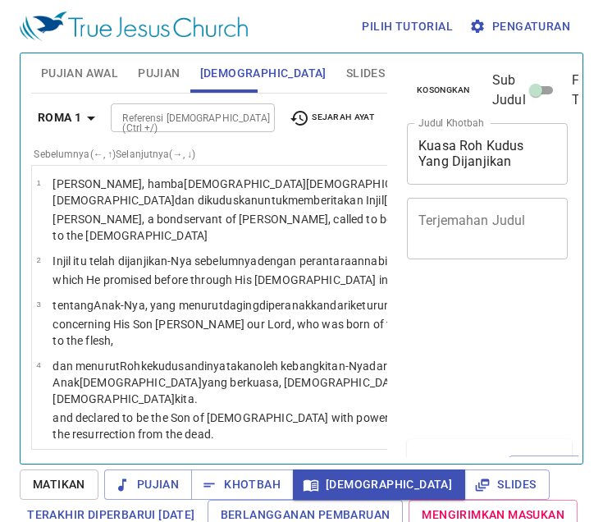
select select "16"
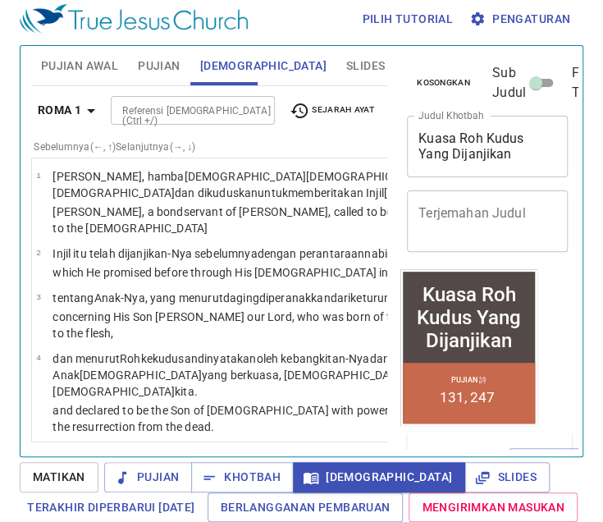
scroll to position [2185, 0]
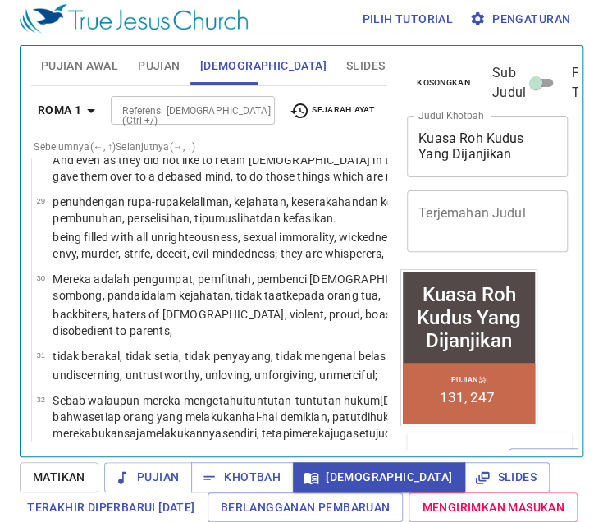
drag, startPoint x: 237, startPoint y: 454, endPoint x: 460, endPoint y: 397, distance: 230.3
click at [237, 467] on span "Khotbah" at bounding box center [242, 477] width 76 height 21
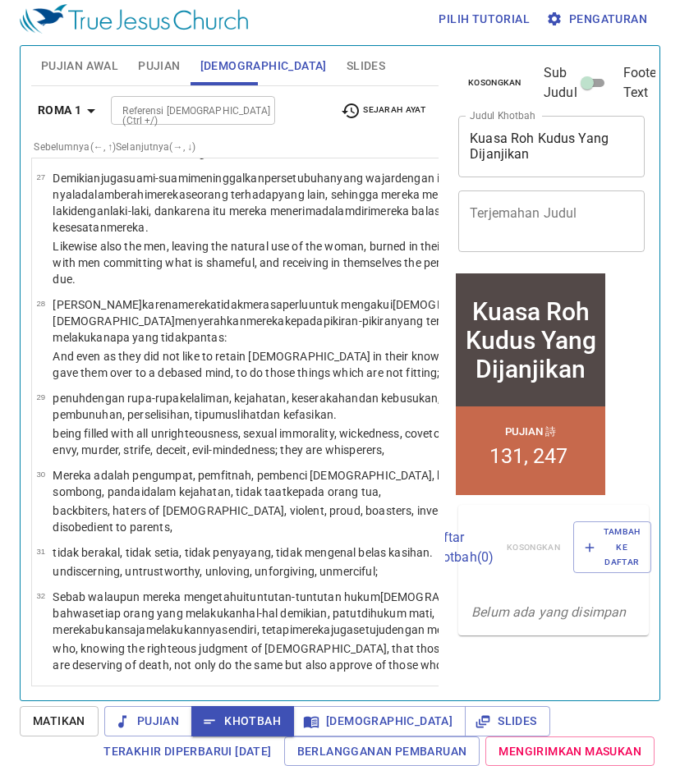
scroll to position [1791, 0]
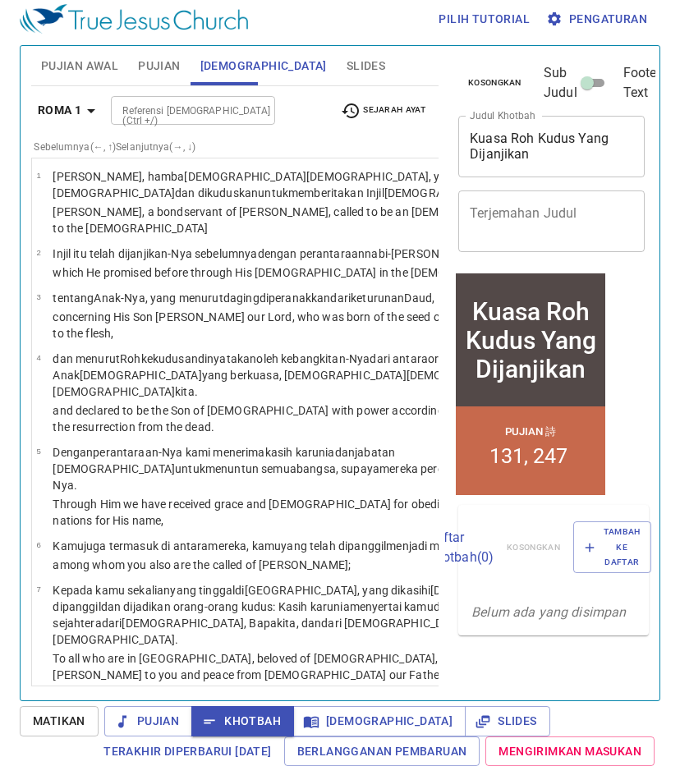
scroll to position [1791, 0]
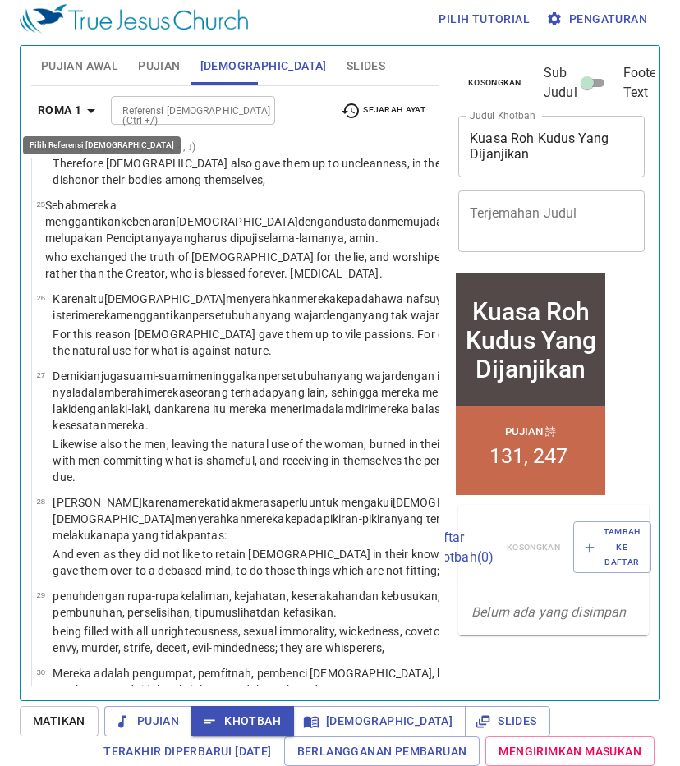
click at [80, 111] on b "Roma 1" at bounding box center [60, 110] width 44 height 21
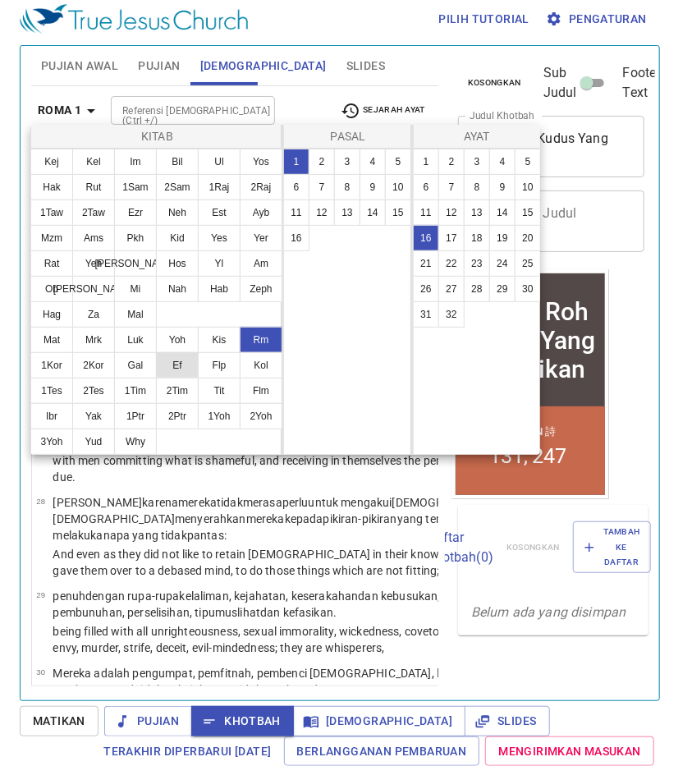
click at [186, 360] on button "Ef" at bounding box center [177, 365] width 43 height 26
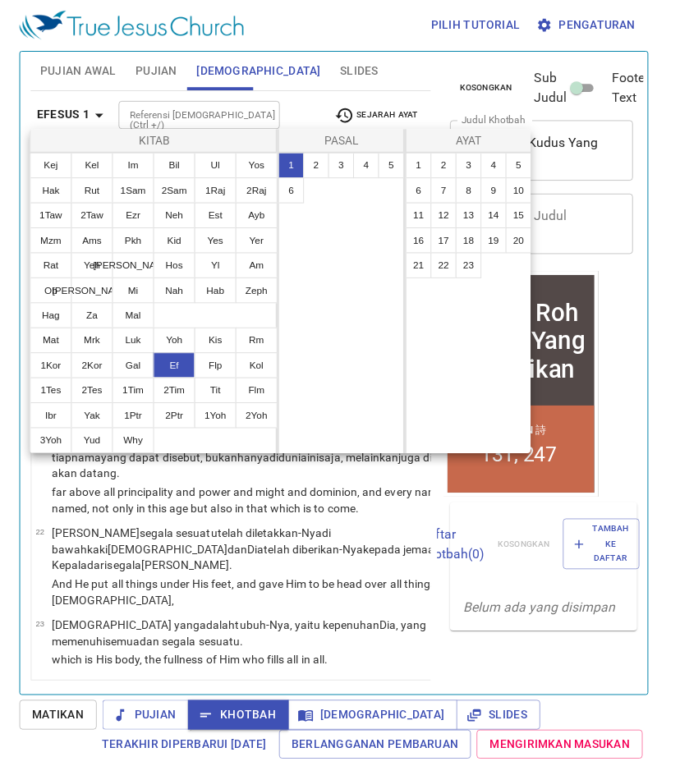
scroll to position [0, 0]
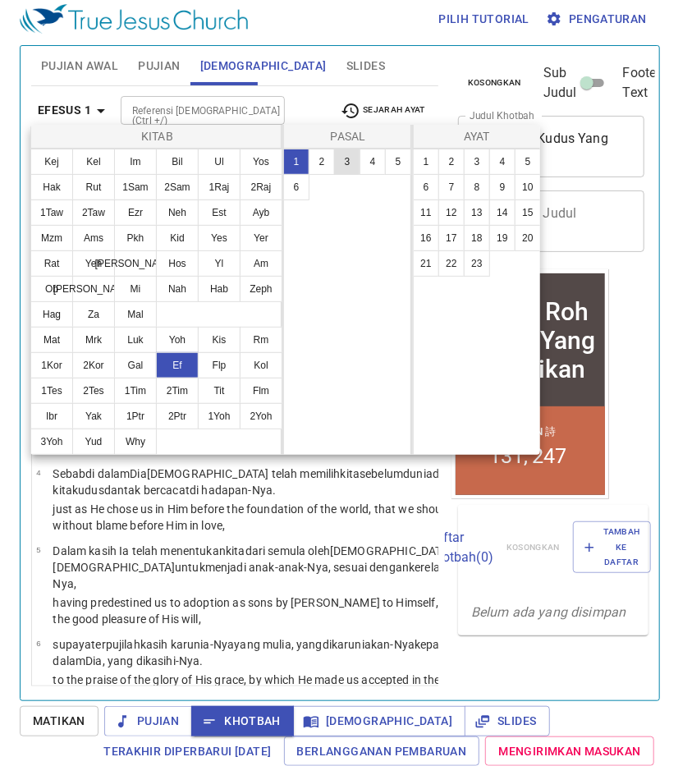
click at [340, 164] on button "3" at bounding box center [347, 162] width 26 height 26
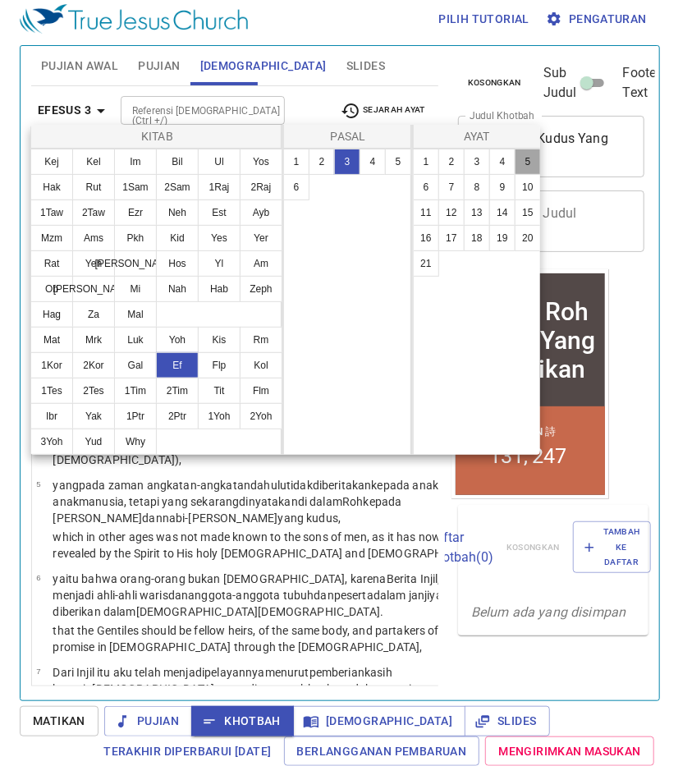
click at [529, 158] on button "5" at bounding box center [528, 162] width 26 height 26
select select "5"
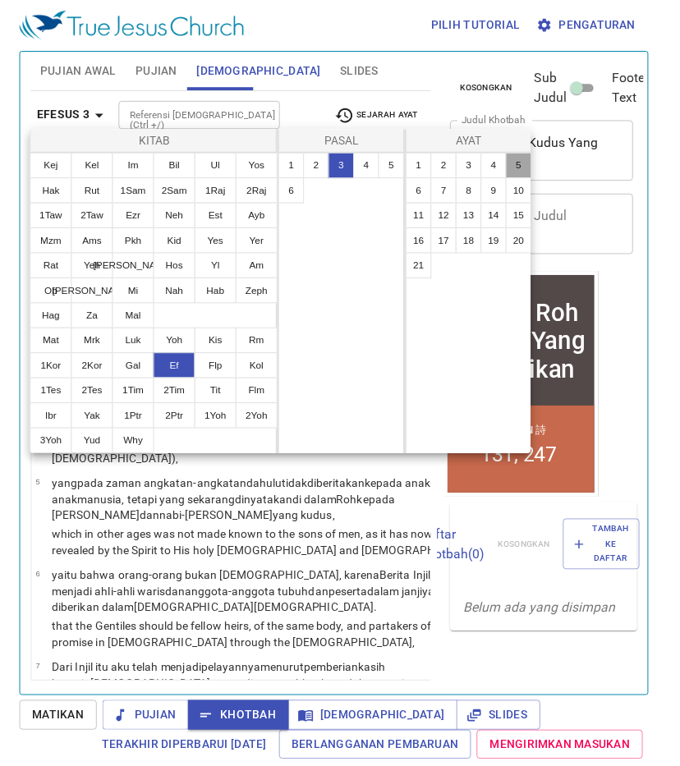
scroll to position [262, 0]
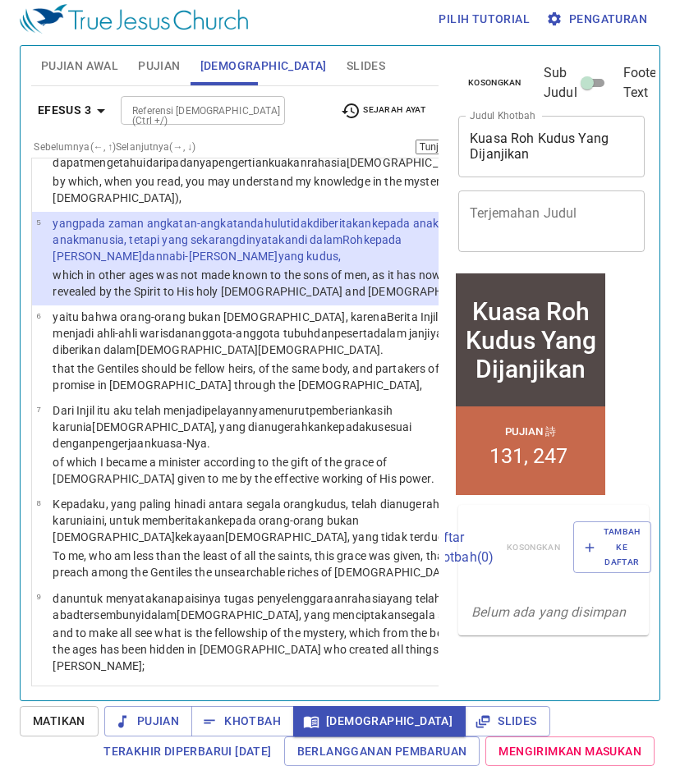
click at [515, 380] on div "1 2 3 4 5 6 7 8 9 10 11 12 13 14 15 16 17 18 19 20 21" at bounding box center [579, 422] width 129 height 528
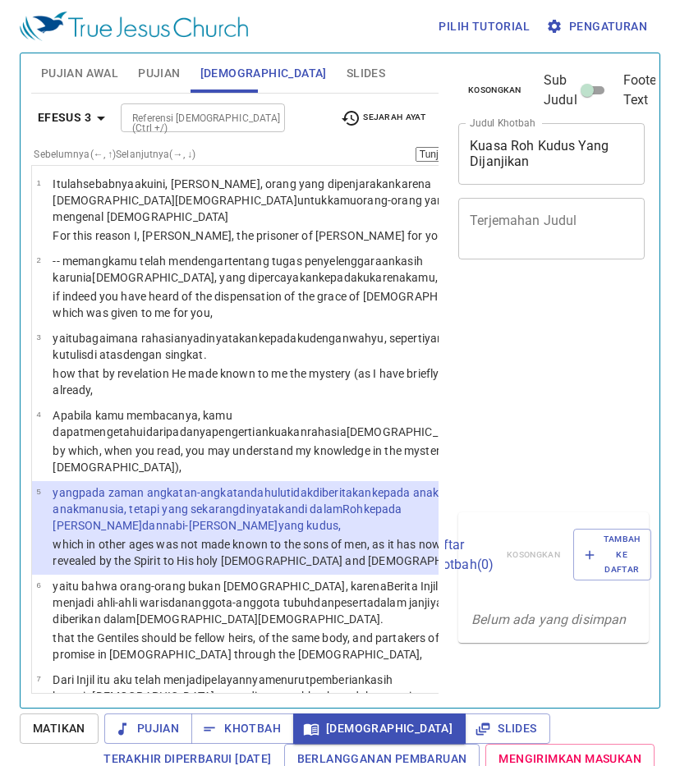
select select "5"
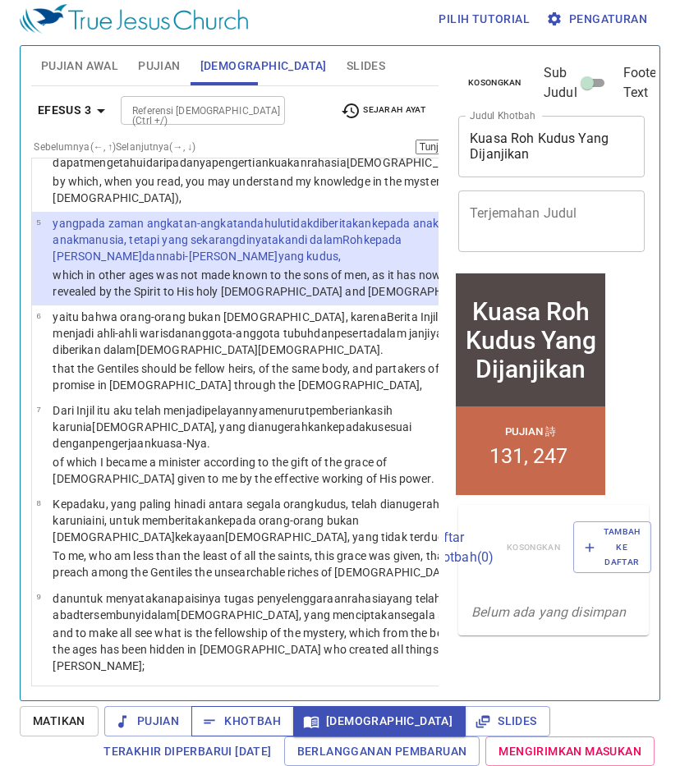
click at [228, 721] on span "Khotbah" at bounding box center [242, 721] width 76 height 21
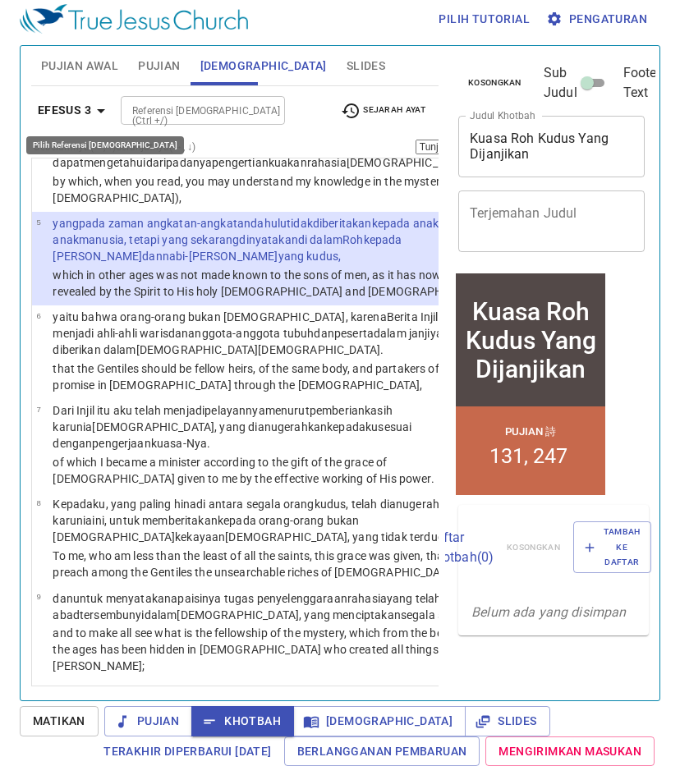
click at [71, 108] on b "Efesus 3" at bounding box center [64, 110] width 53 height 21
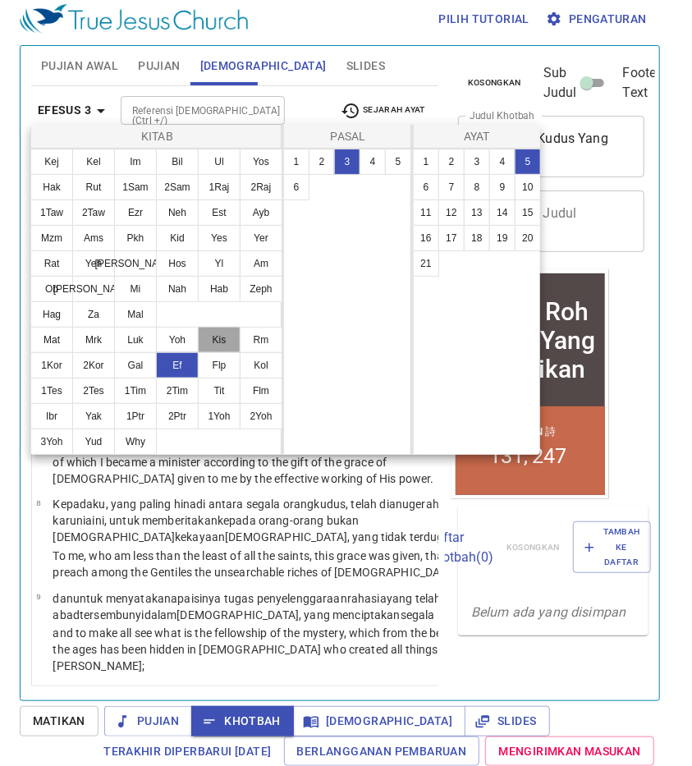
click at [204, 337] on button "Kis" at bounding box center [219, 340] width 43 height 26
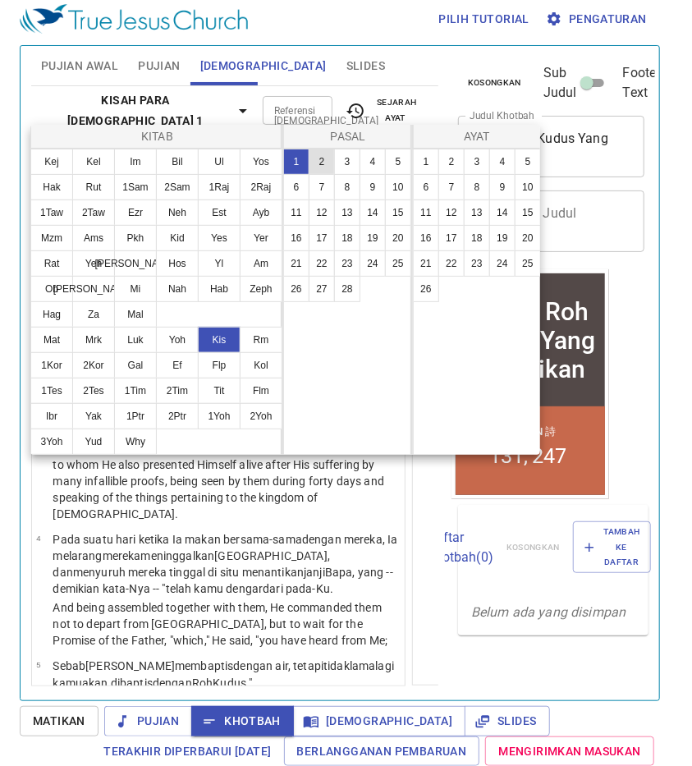
click at [324, 160] on button "2" at bounding box center [322, 162] width 26 height 26
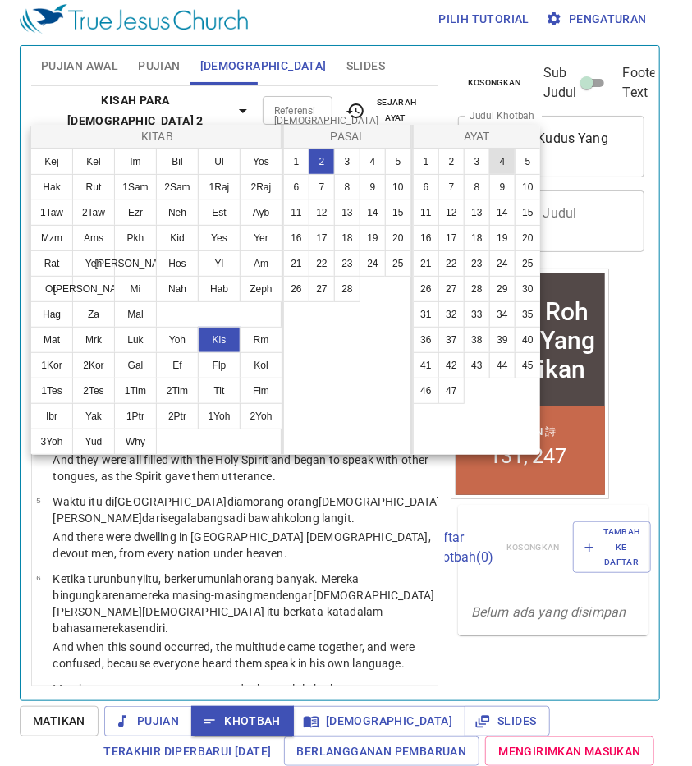
click at [498, 157] on button "4" at bounding box center [502, 162] width 26 height 26
select select "4"
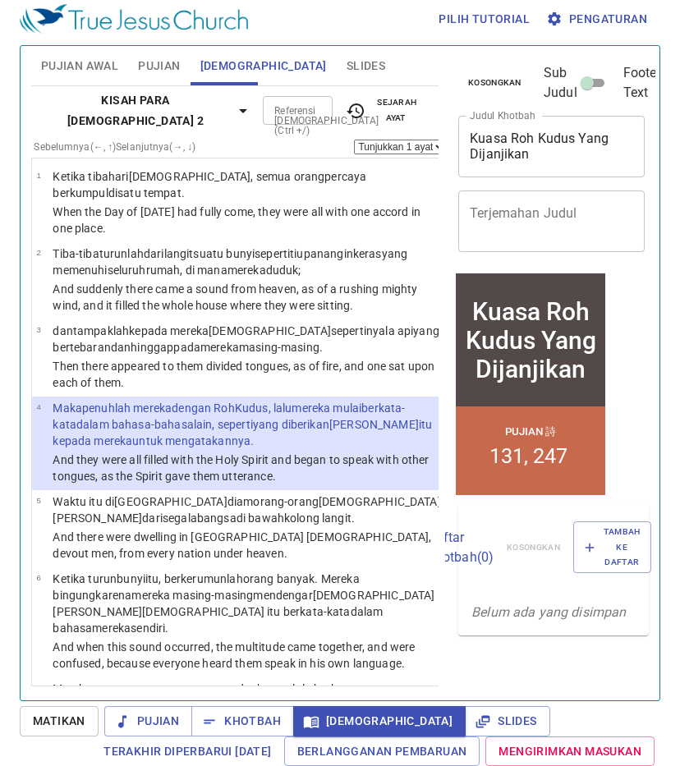
click at [453, 369] on button "41" at bounding box center [466, 374] width 26 height 26
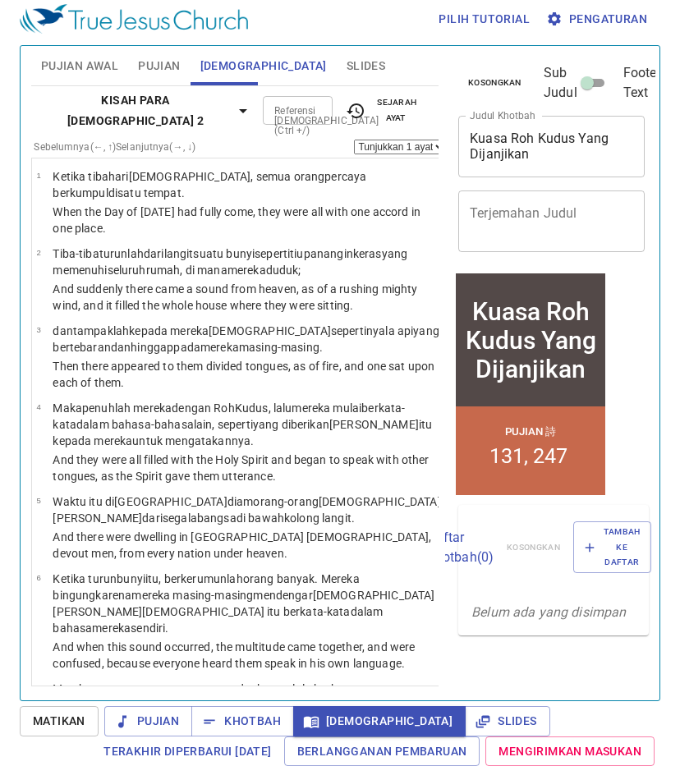
select select "41"
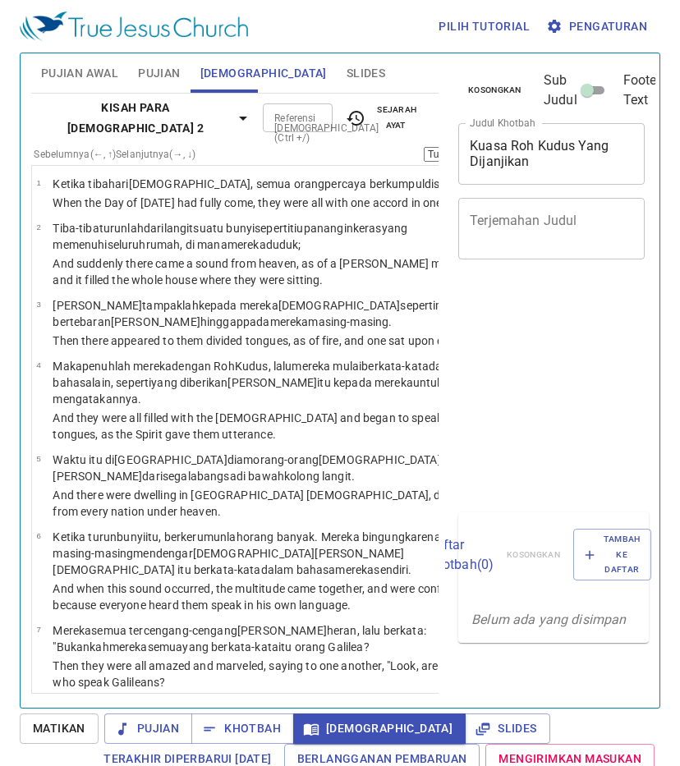
select select "41"
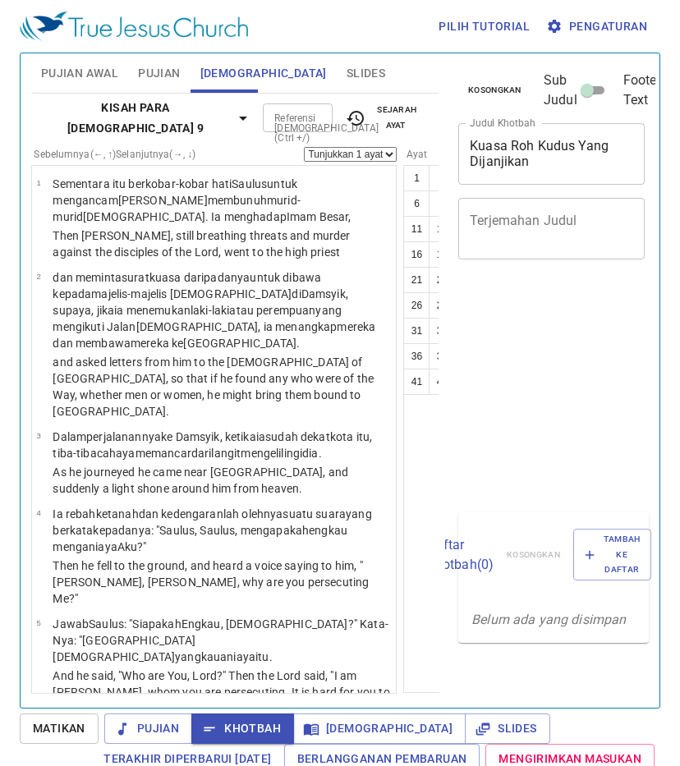
select select "20"
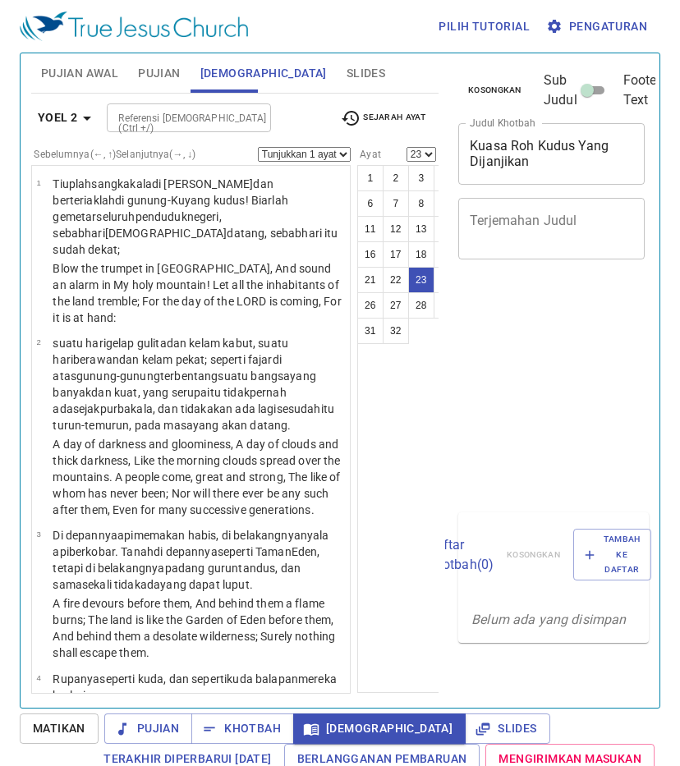
select select "23"
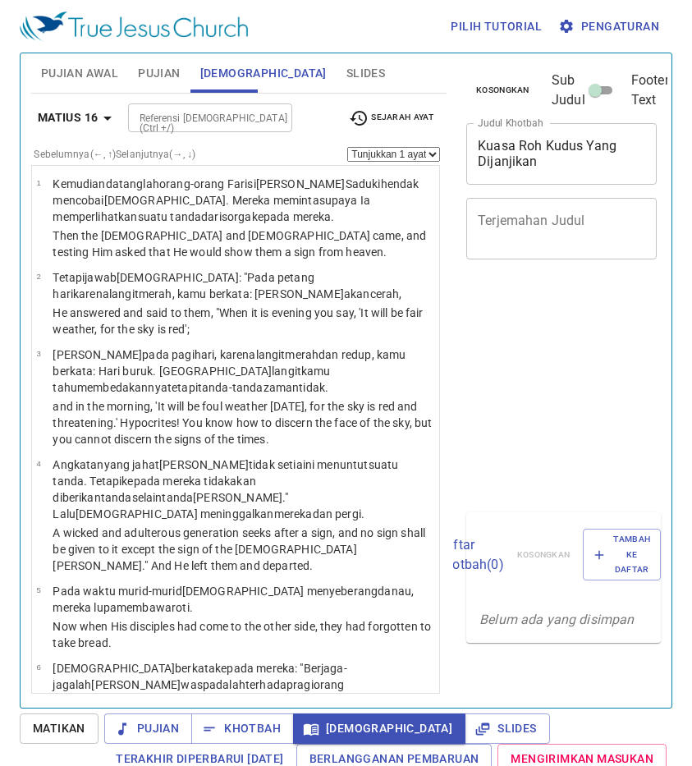
select select "18"
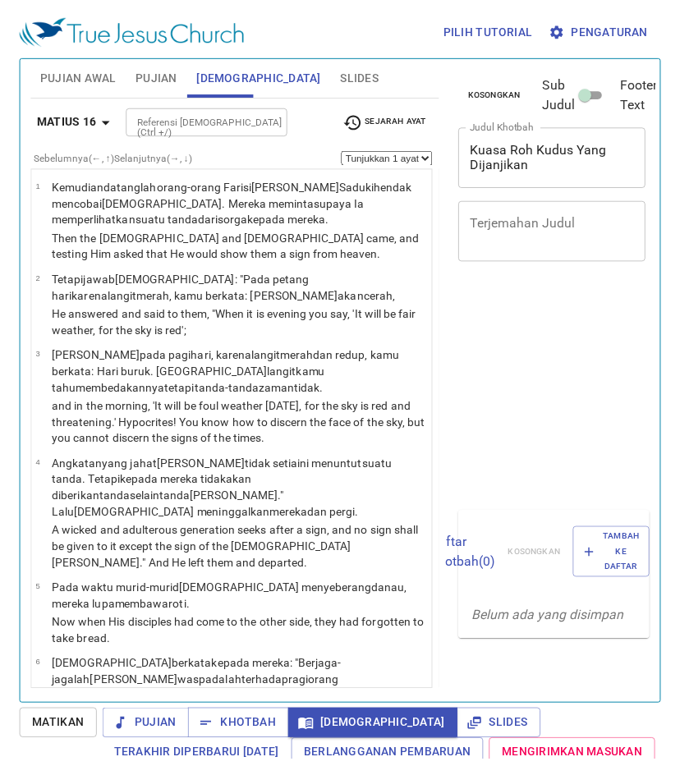
scroll to position [7, 0]
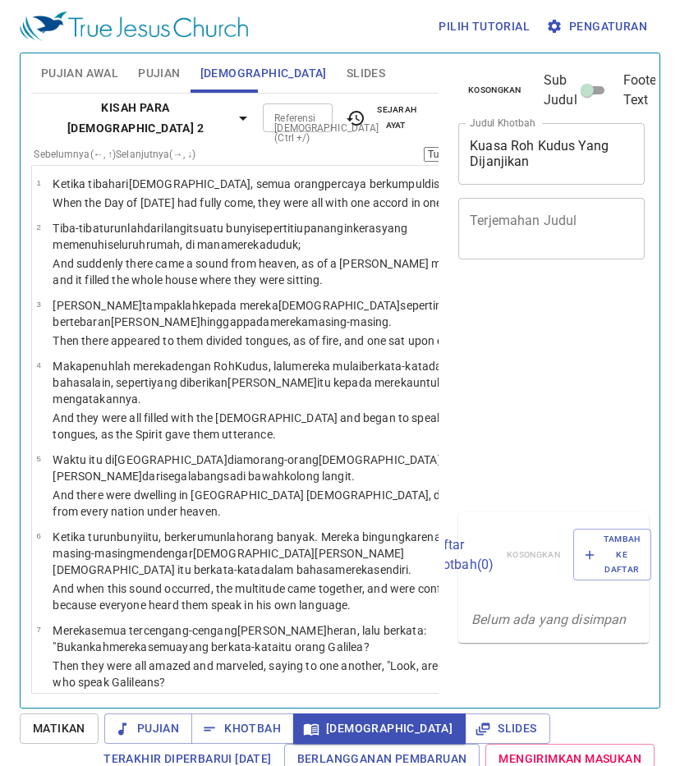
select select "38"
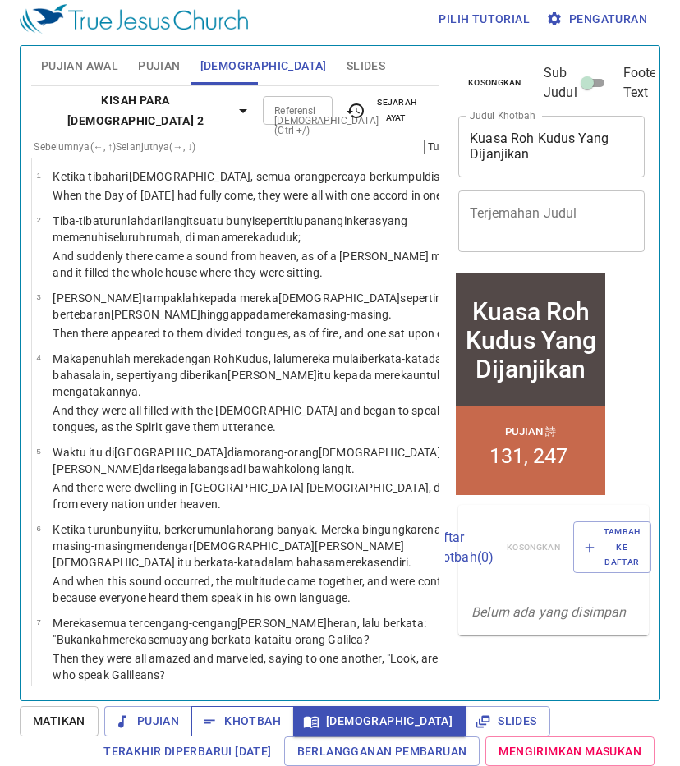
scroll to position [4599, 0]
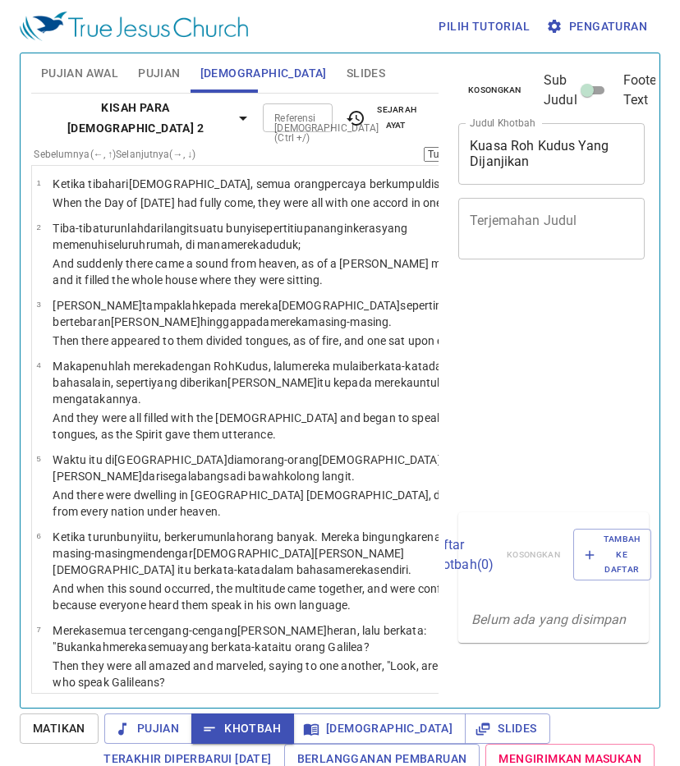
select select "38"
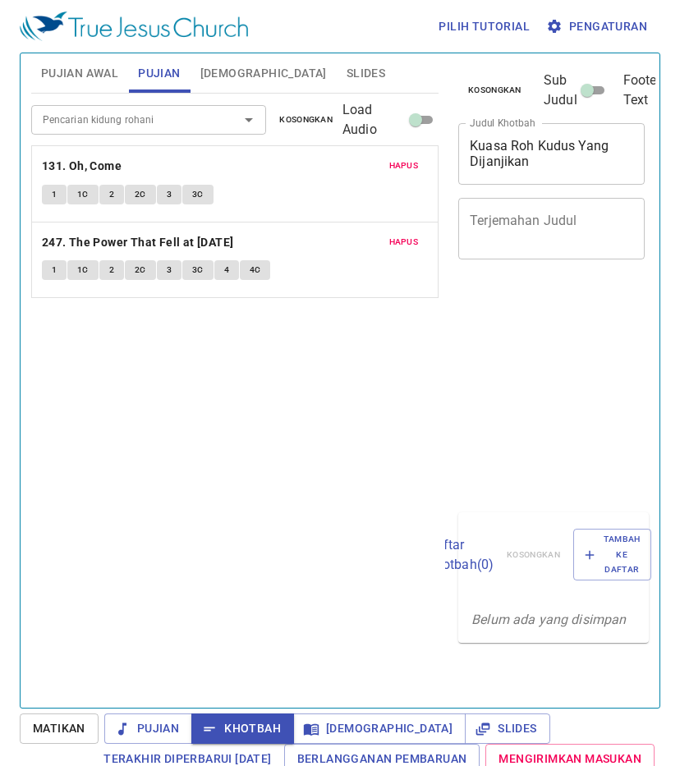
scroll to position [7, 0]
